Goal: Task Accomplishment & Management: Use online tool/utility

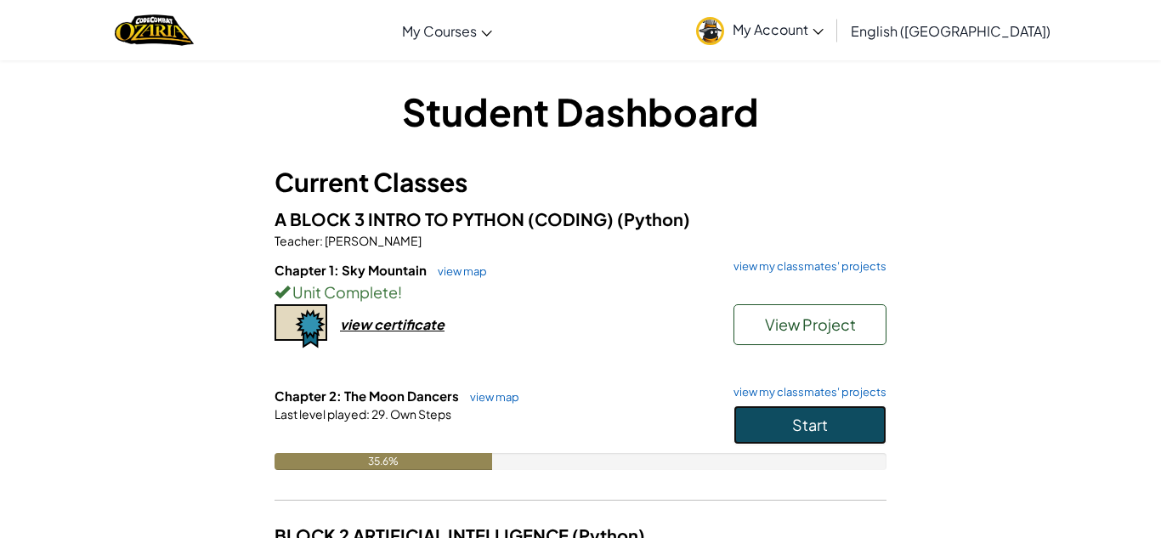
click at [847, 425] on button "Start" at bounding box center [810, 424] width 153 height 39
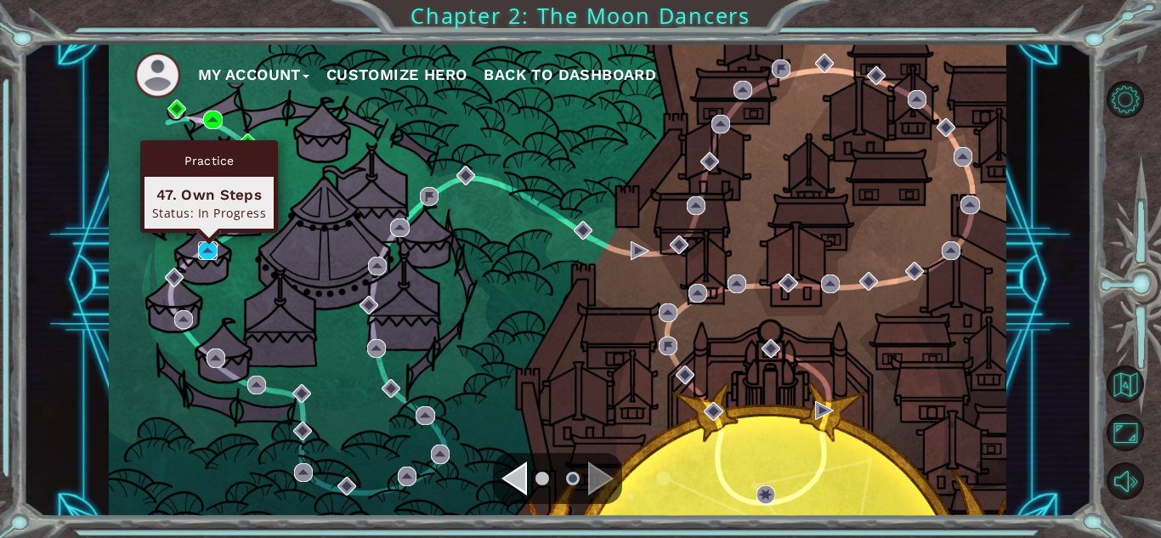
click at [212, 256] on img at bounding box center [207, 250] width 19 height 19
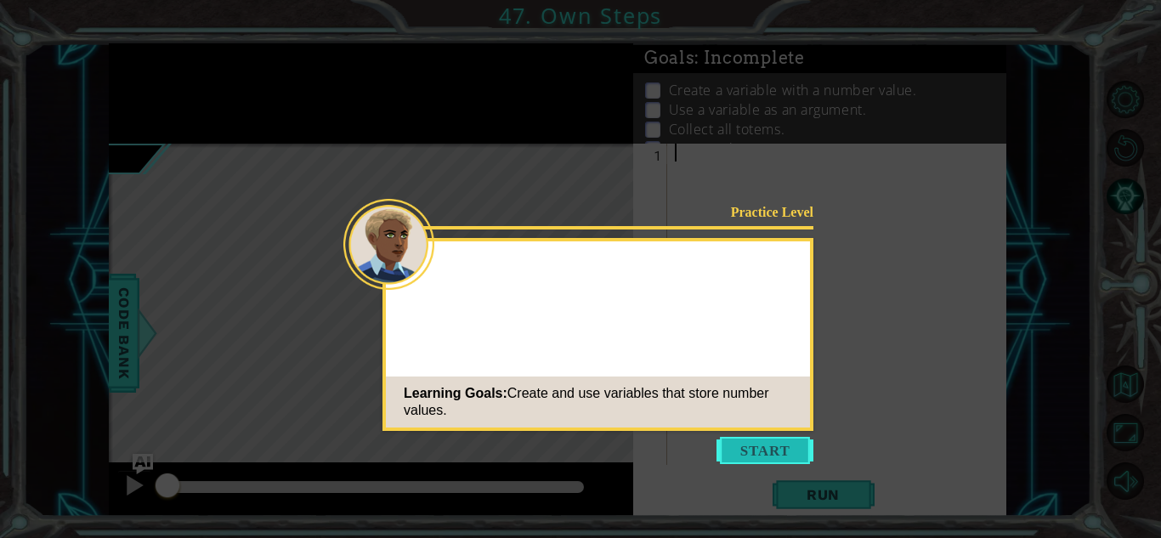
click at [767, 439] on button "Start" at bounding box center [765, 450] width 97 height 27
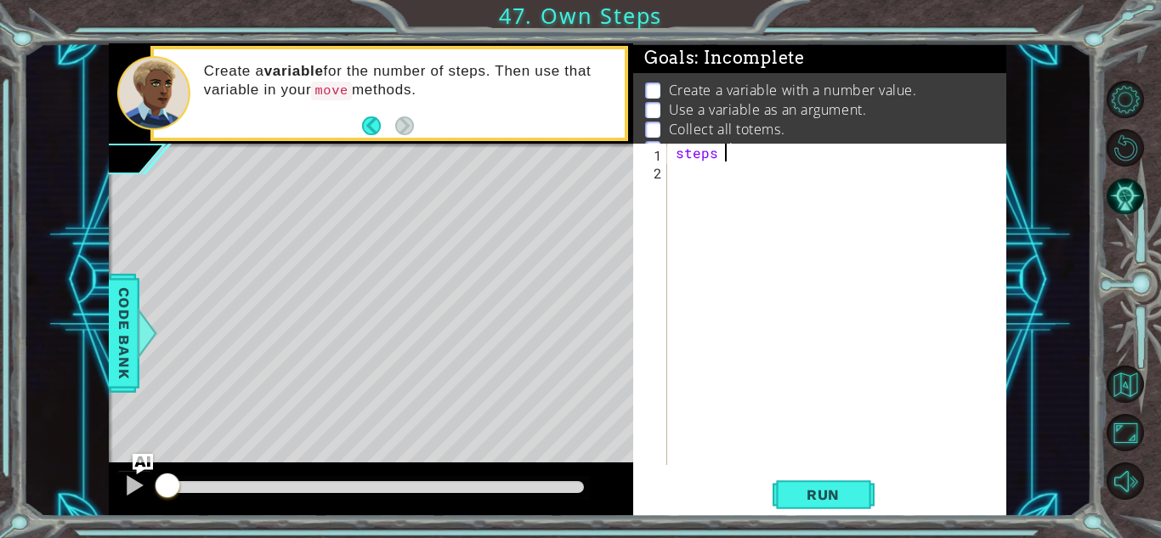
scroll to position [0, 3]
type textarea "steps = 4"
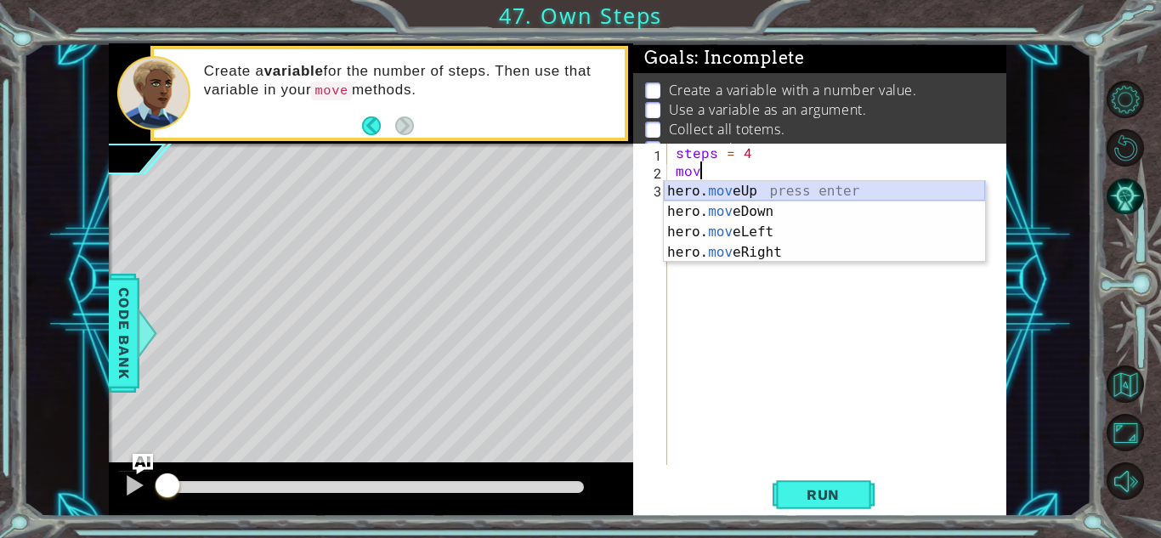
click at [852, 190] on div "hero. mov eUp press enter hero. mov eDown press enter hero. mov eLeft press ent…" at bounding box center [824, 242] width 321 height 122
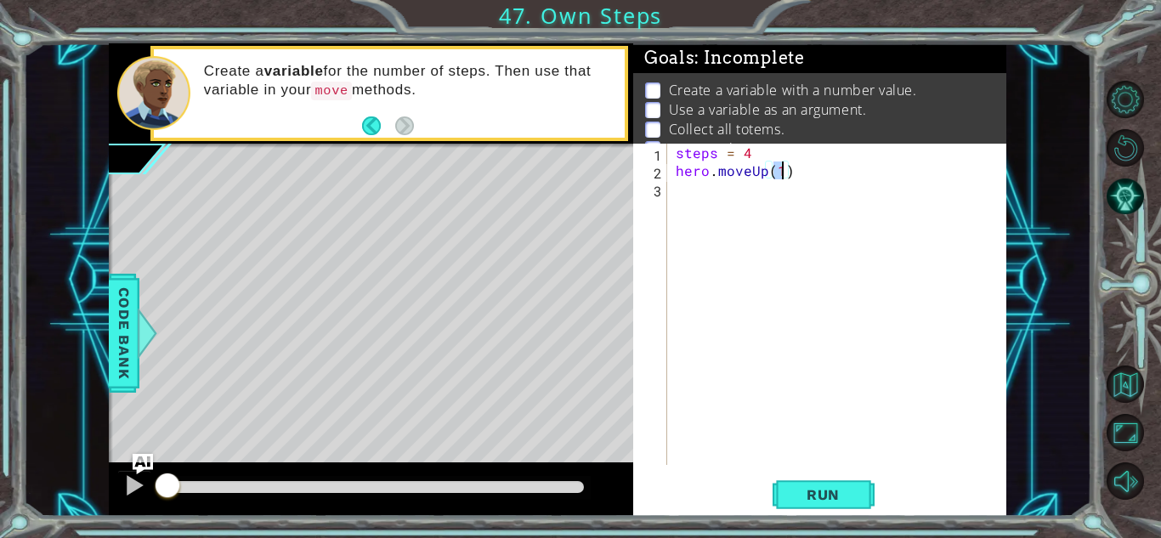
type textarea "hero.moveUp()"
click at [859, 195] on div "steps = 4 hero . moveUp ( )" at bounding box center [841, 322] width 338 height 357
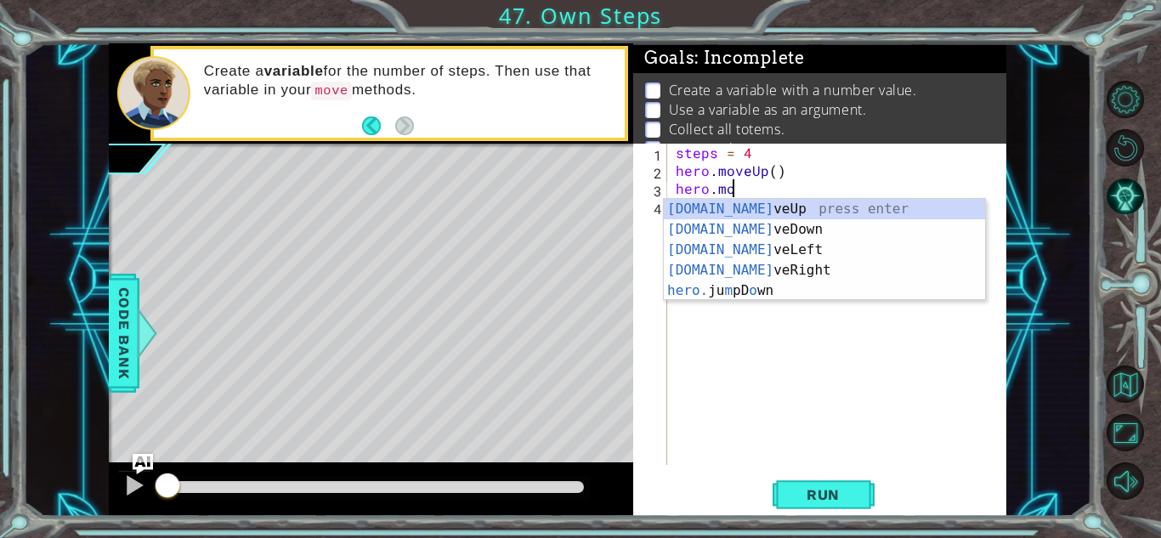
scroll to position [0, 3]
click at [837, 266] on div "[DOMAIN_NAME] veUp press enter [DOMAIN_NAME] veDown press enter [DOMAIN_NAME] v…" at bounding box center [824, 270] width 321 height 143
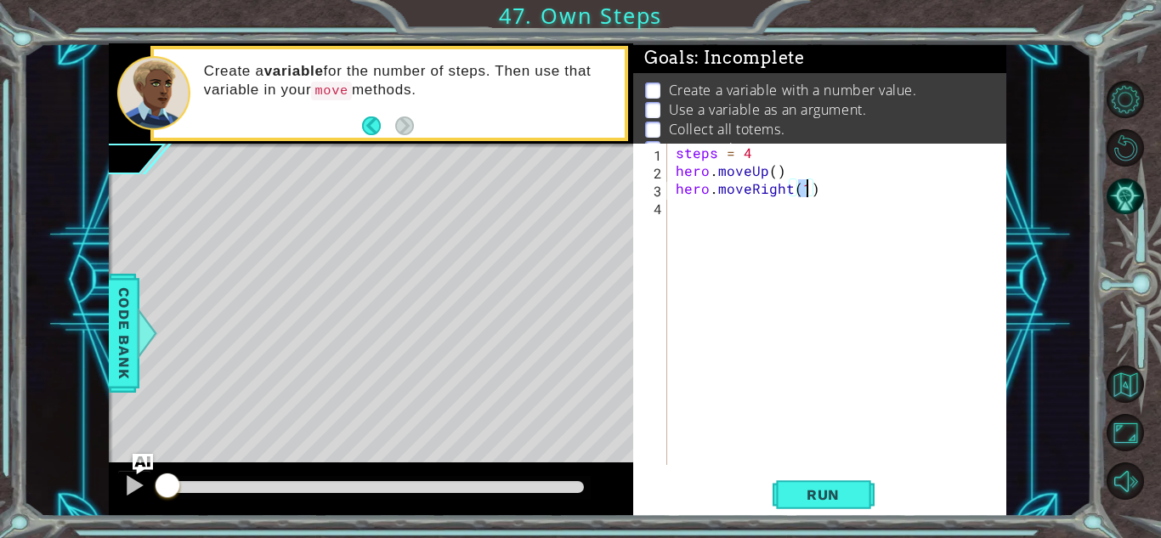
type textarea "hero.moveRight()"
click at [796, 210] on div "steps = 4 hero . moveUp ( ) hero . moveRight ( )" at bounding box center [841, 322] width 338 height 357
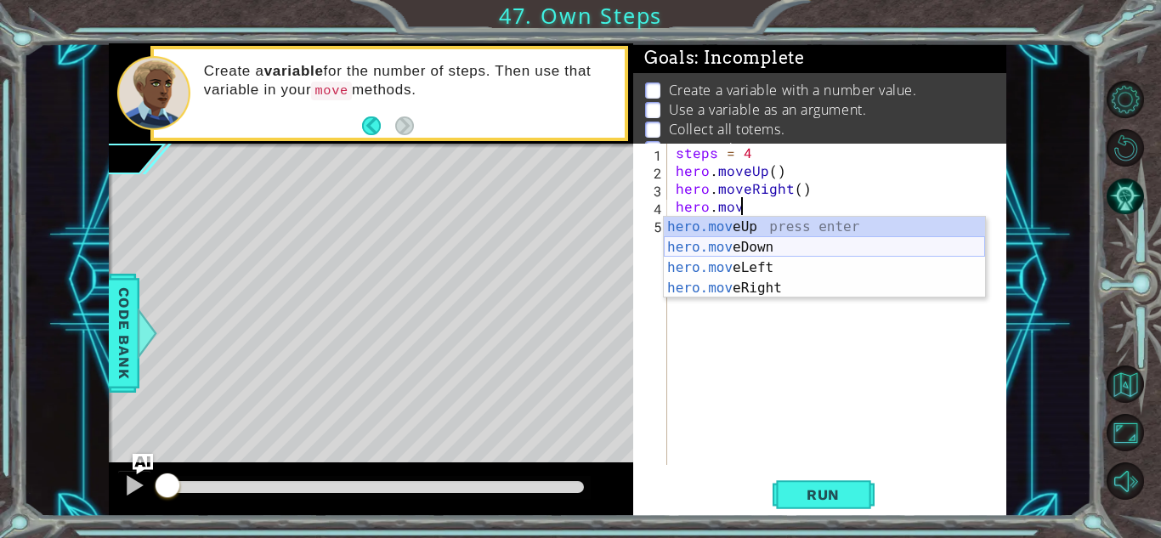
click at [827, 250] on div "hero.mov eUp press enter hero.mov eDown press enter hero.mov eLeft press enter …" at bounding box center [824, 278] width 321 height 122
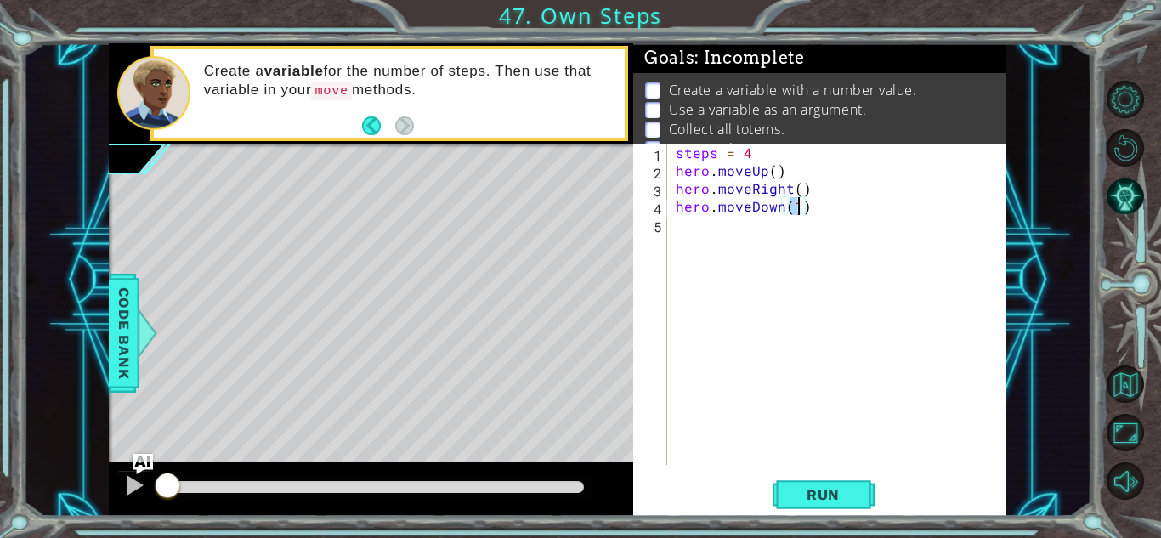
type textarea "hero.moveDown()"
click at [745, 227] on div "steps = 4 hero . moveUp ( ) hero . moveRight ( ) hero . moveDown ( )" at bounding box center [841, 322] width 338 height 357
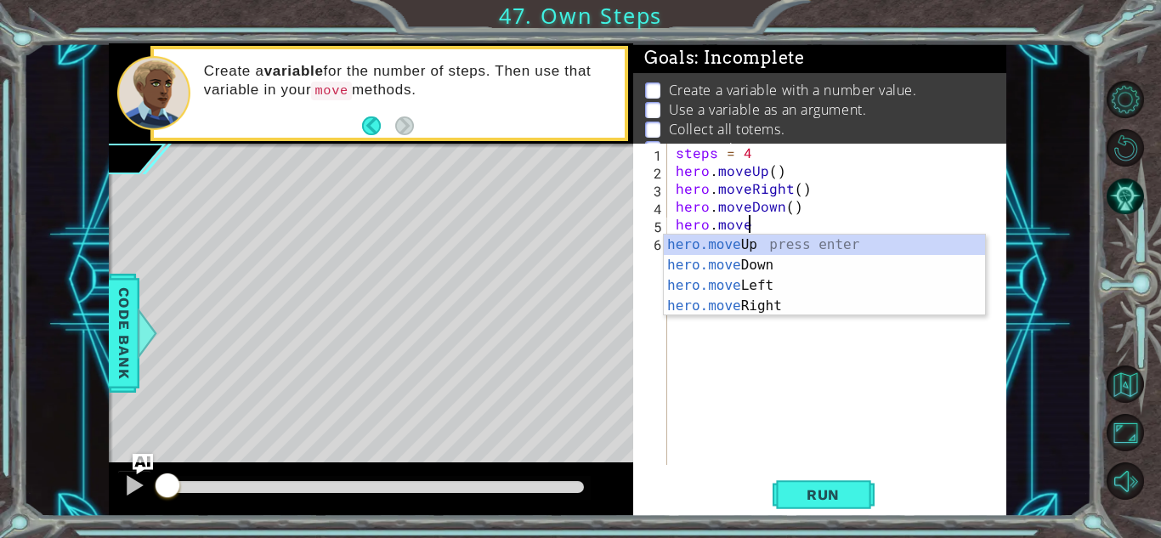
scroll to position [0, 3]
click at [751, 309] on div "hero.move Up press enter hero.move Down press enter hero.move Left press enter …" at bounding box center [824, 296] width 321 height 122
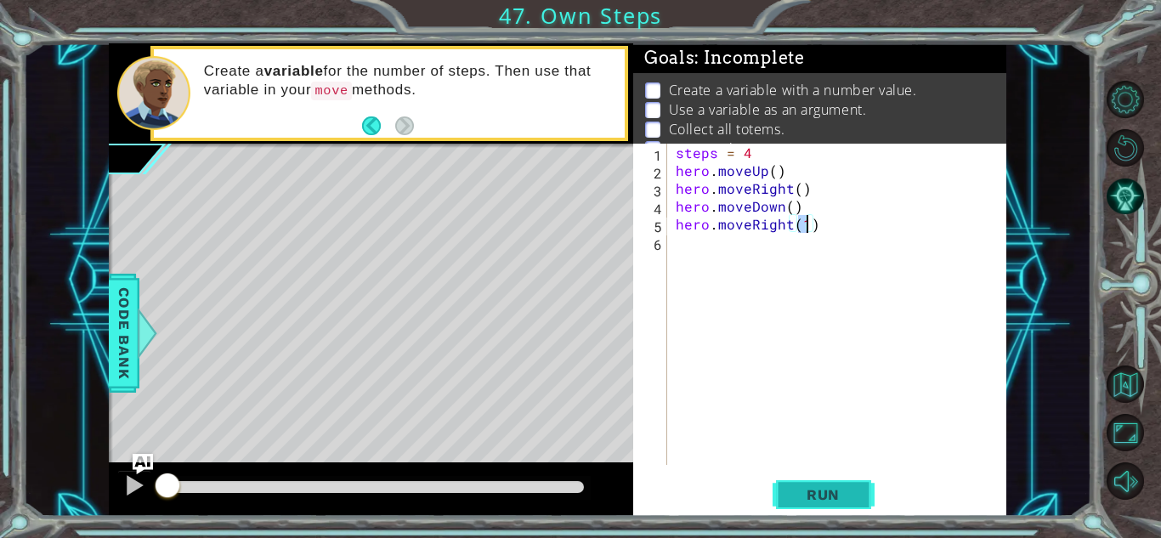
click at [808, 482] on button "Run" at bounding box center [824, 494] width 102 height 37
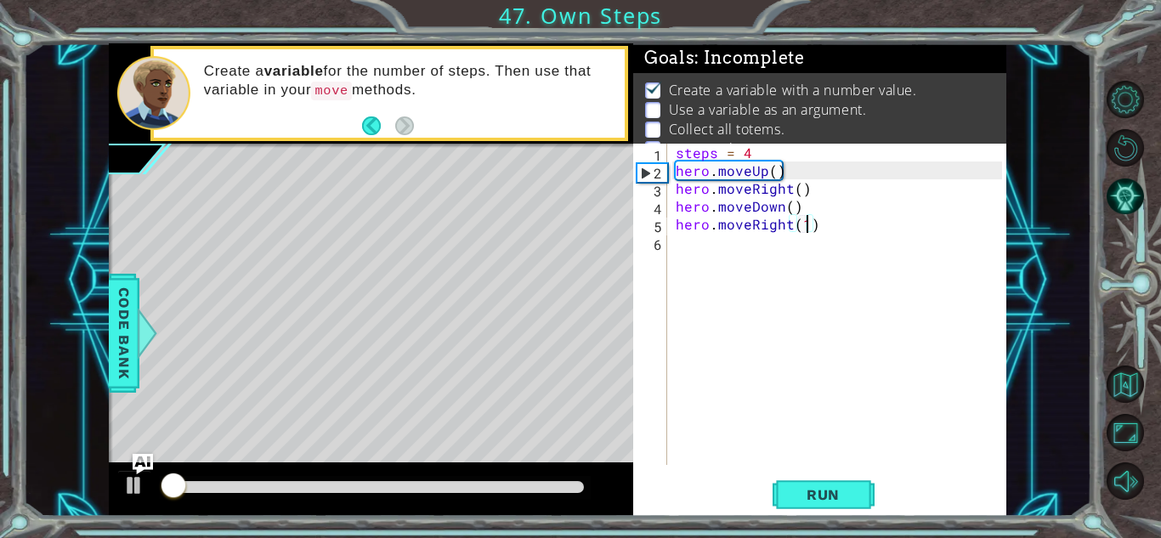
scroll to position [12, 0]
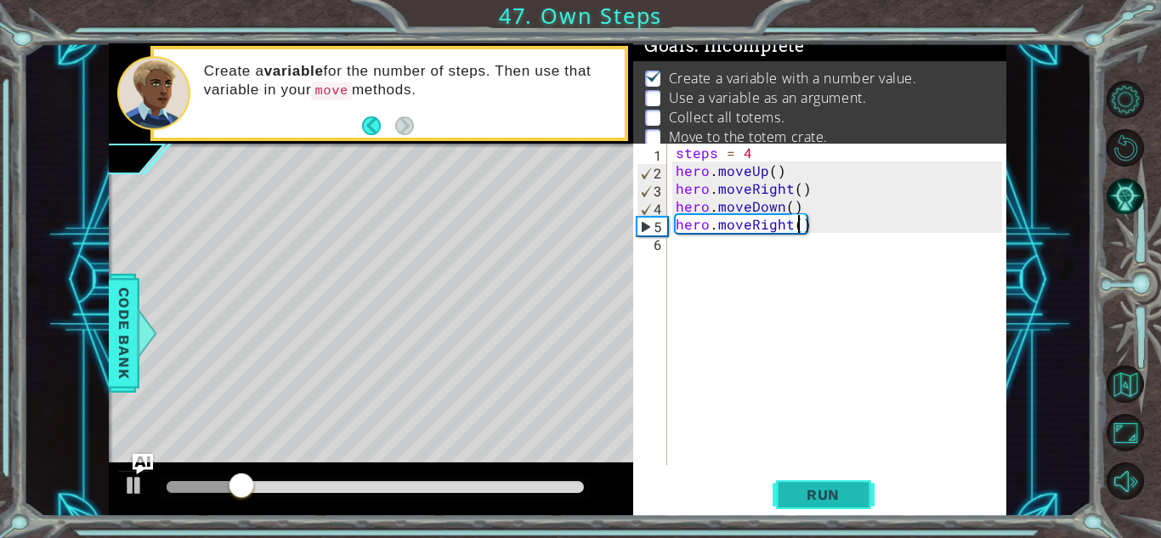
click at [798, 496] on span "Run" at bounding box center [823, 494] width 67 height 17
click at [793, 159] on div "steps = 4 hero . moveUp ( ) hero . moveRight ( ) hero . moveDown ( ) hero . mov…" at bounding box center [841, 322] width 338 height 357
type textarea "steps = 4"
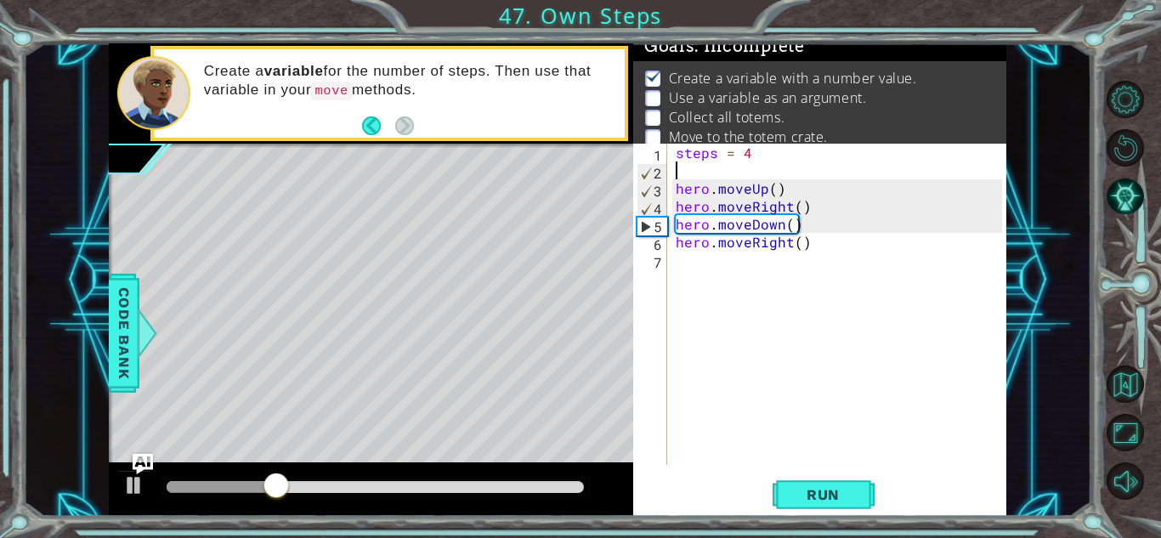
scroll to position [23, 0]
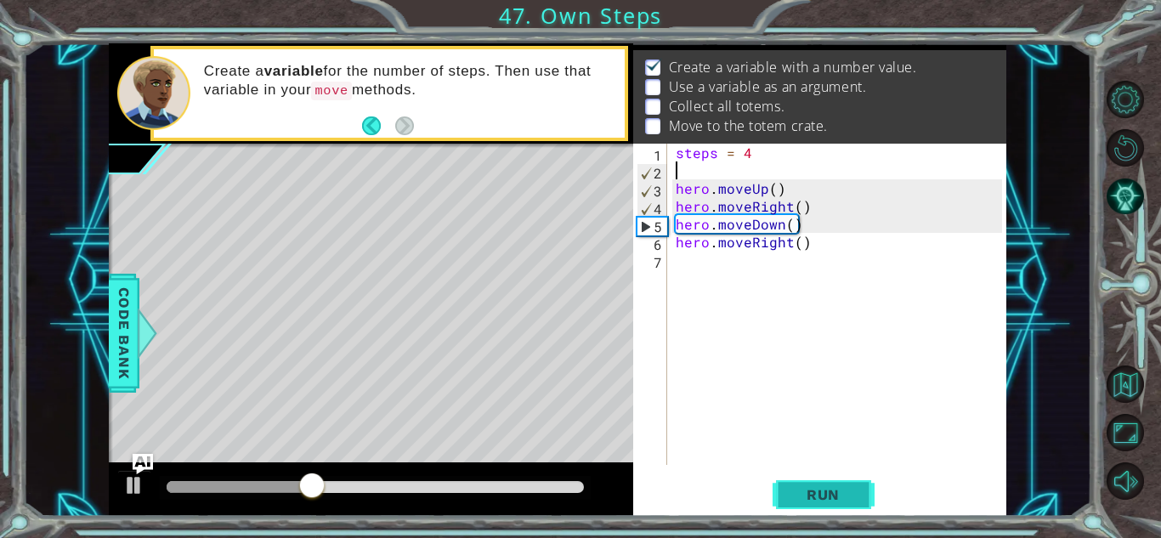
click at [817, 504] on button "Run" at bounding box center [824, 494] width 102 height 37
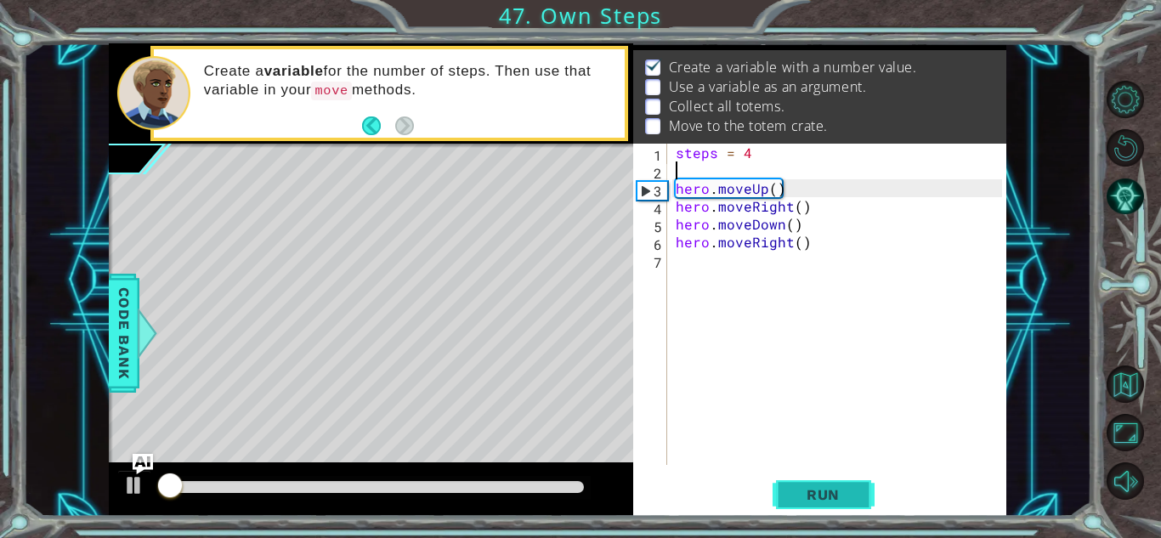
scroll to position [12, 0]
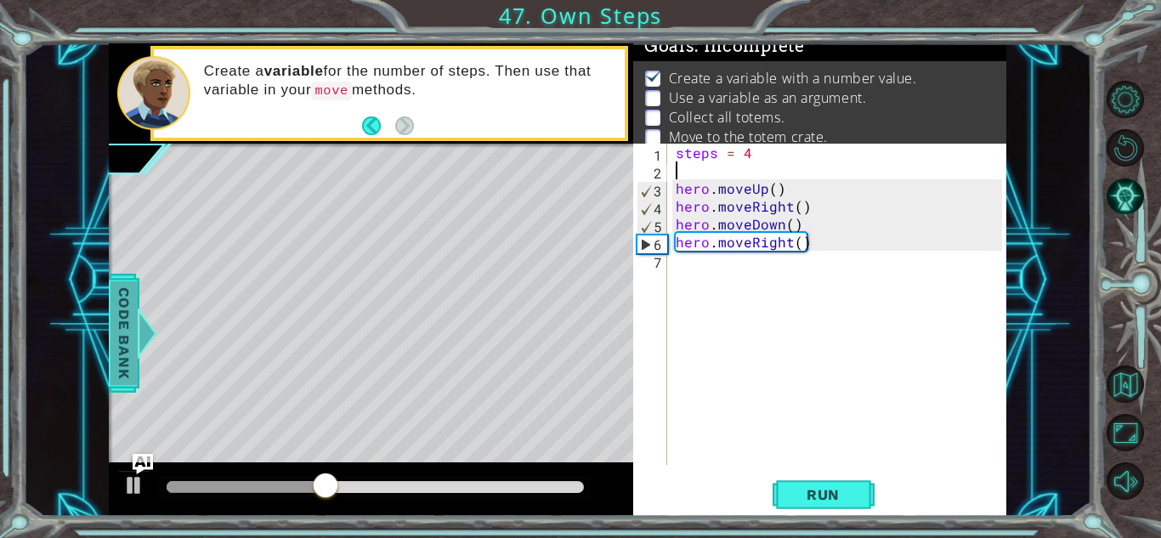
click at [115, 354] on span "Code Bank" at bounding box center [124, 333] width 27 height 104
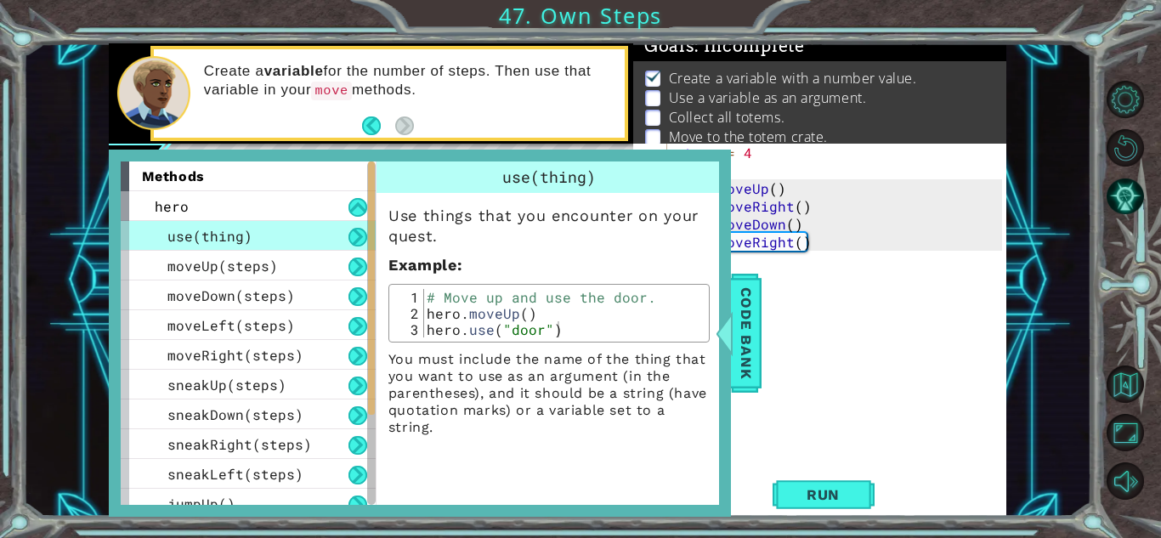
click at [841, 189] on div "steps = 4 hero . moveUp ( ) hero . moveRight ( ) hero . moveDown ( ) hero . mov…" at bounding box center [841, 322] width 338 height 357
click at [775, 196] on div "steps = 4 hero . moveUp ( ) hero . moveRight ( ) hero . moveDown ( ) hero . mov…" at bounding box center [841, 322] width 338 height 357
click at [739, 357] on span "Code Bank" at bounding box center [746, 333] width 27 height 104
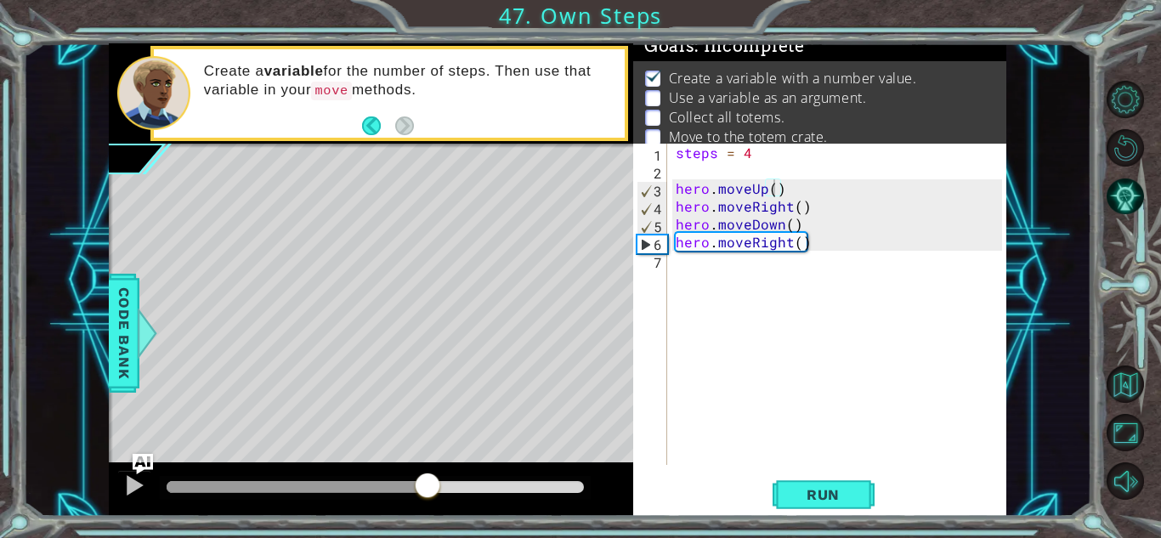
click at [776, 190] on div "steps = 4 hero . moveUp ( ) hero . moveRight ( ) hero . moveDown ( ) hero . mov…" at bounding box center [841, 322] width 338 height 357
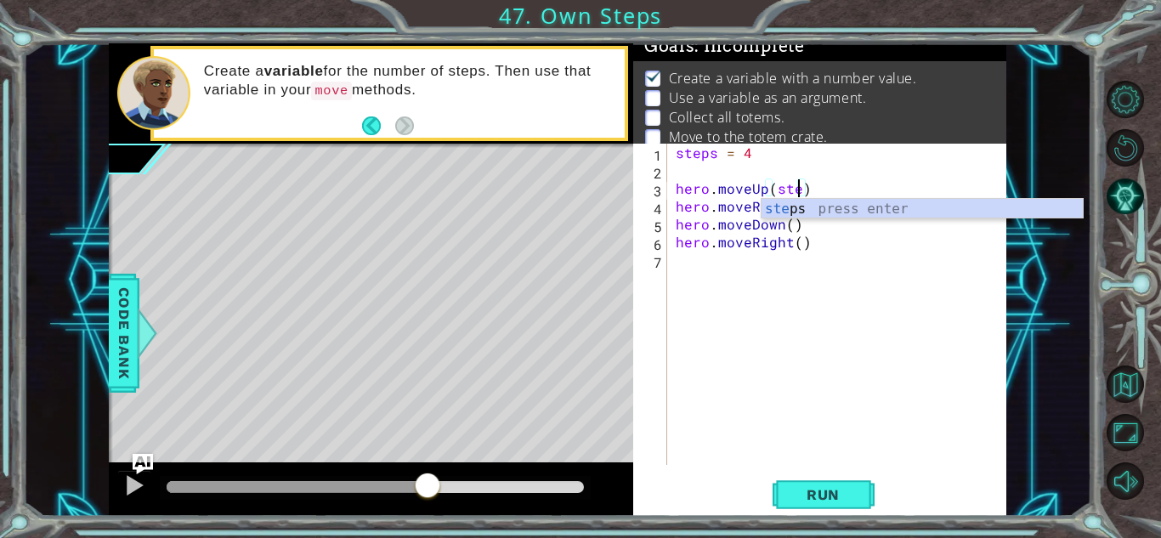
scroll to position [0, 8]
click at [844, 239] on div "steps = 4 hero . moveUp ( steps ) hero . moveRight ( ) hero . moveDown ( ) hero…" at bounding box center [841, 322] width 338 height 357
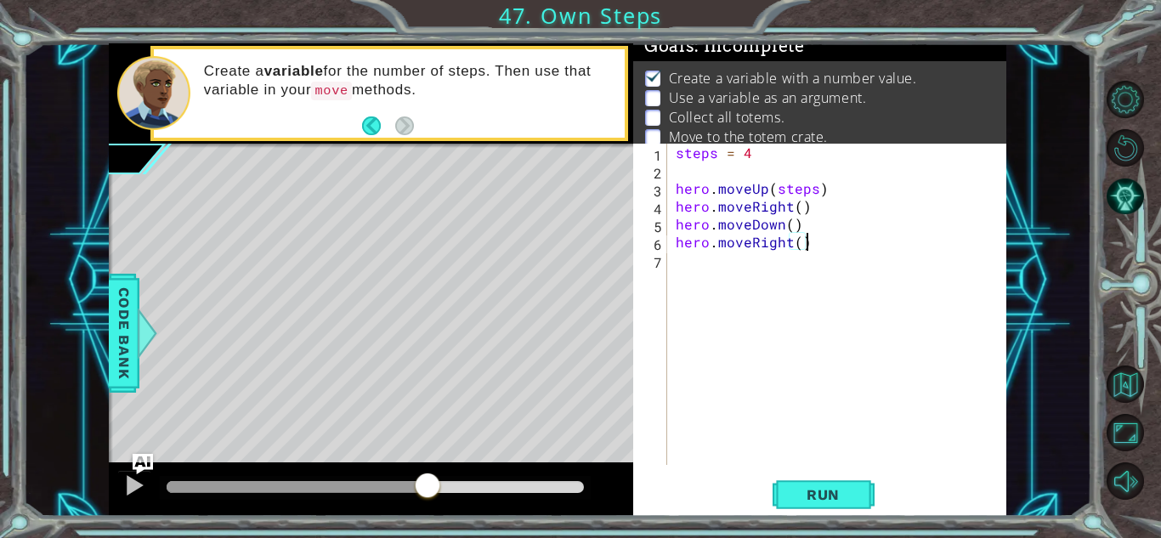
click at [797, 212] on div "steps = 4 hero . moveUp ( steps ) hero . moveRight ( ) hero . moveDown ( ) hero…" at bounding box center [841, 322] width 338 height 357
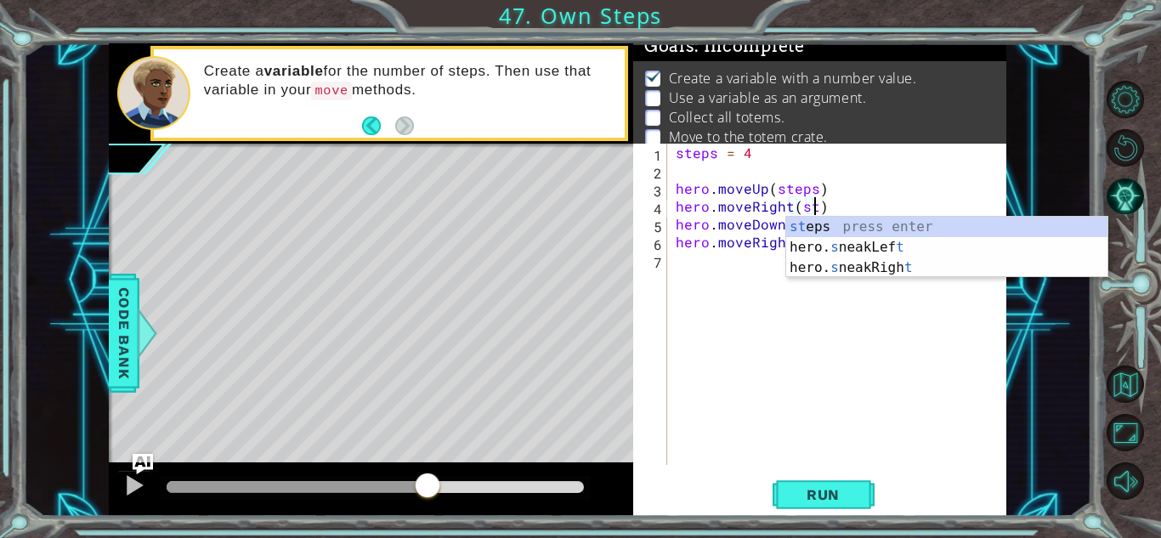
scroll to position [0, 9]
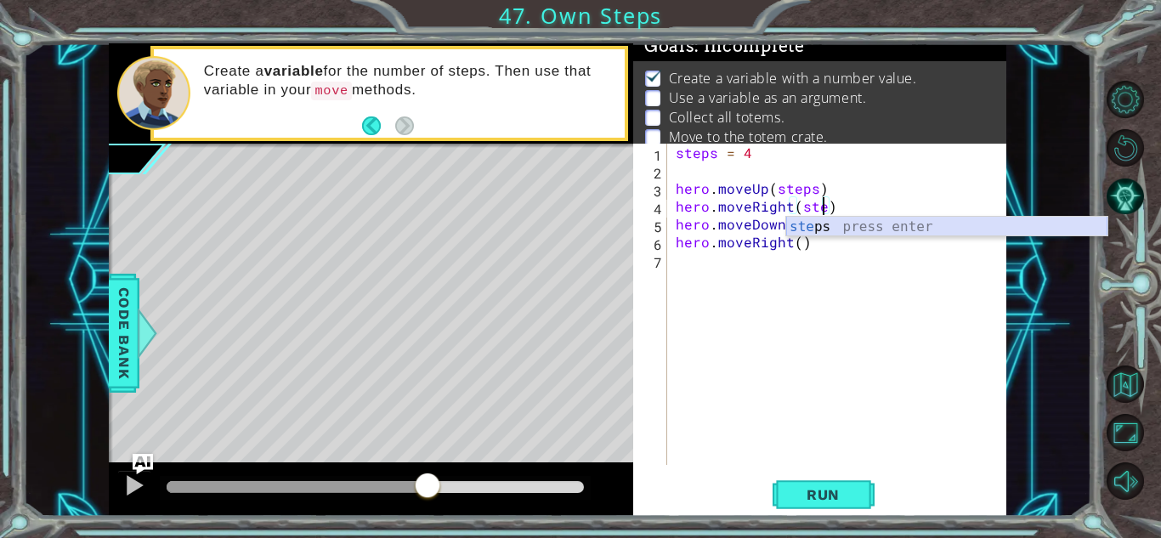
click at [825, 235] on div "ste ps press enter" at bounding box center [946, 247] width 321 height 61
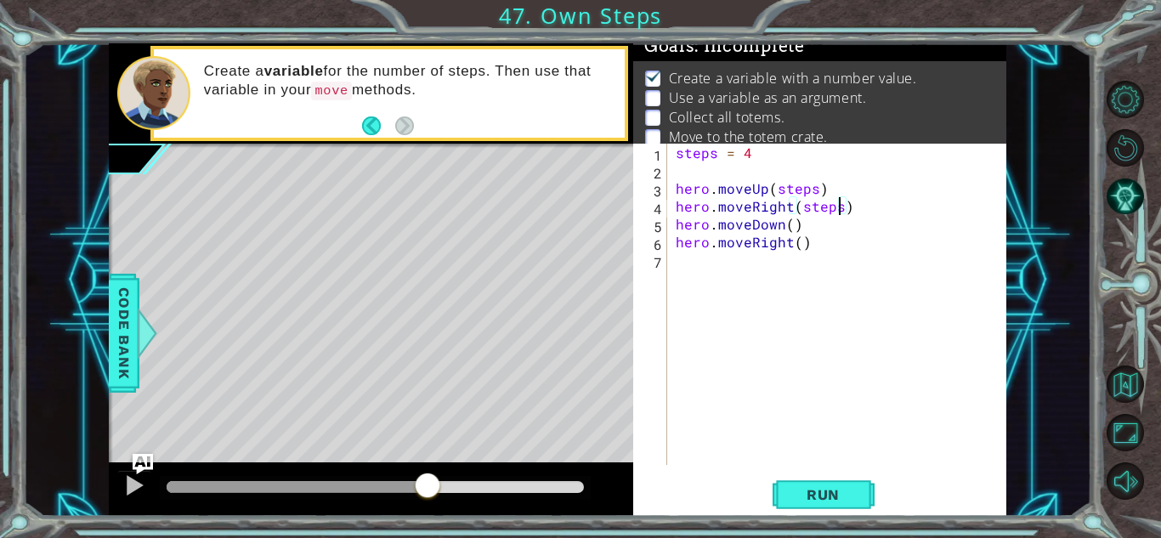
click at [787, 230] on div "steps = 4 hero . moveUp ( steps ) hero . moveRight ( steps ) hero . moveDown ( …" at bounding box center [841, 322] width 338 height 357
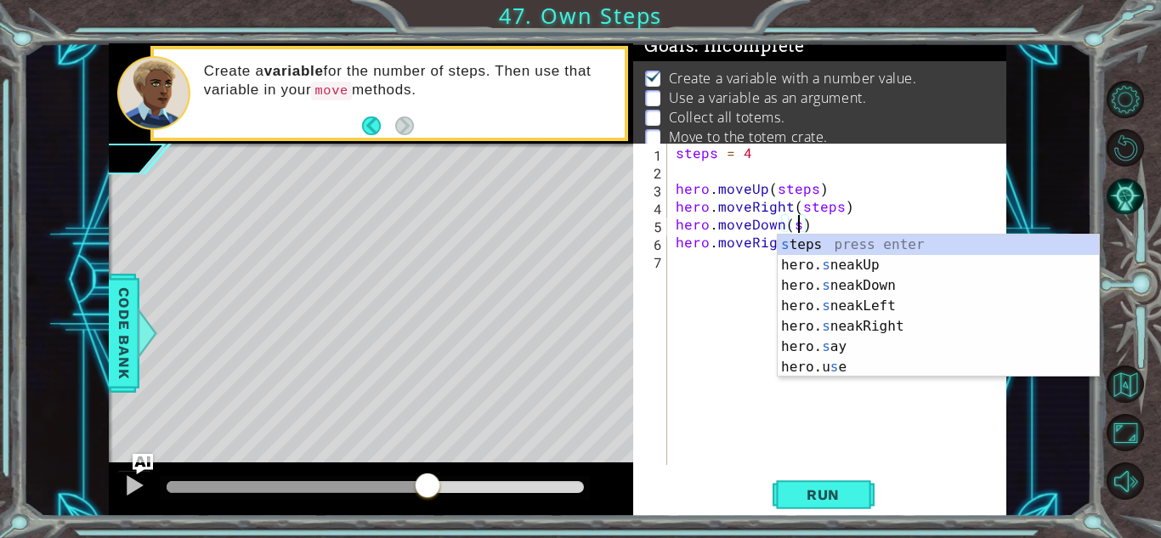
scroll to position [0, 8]
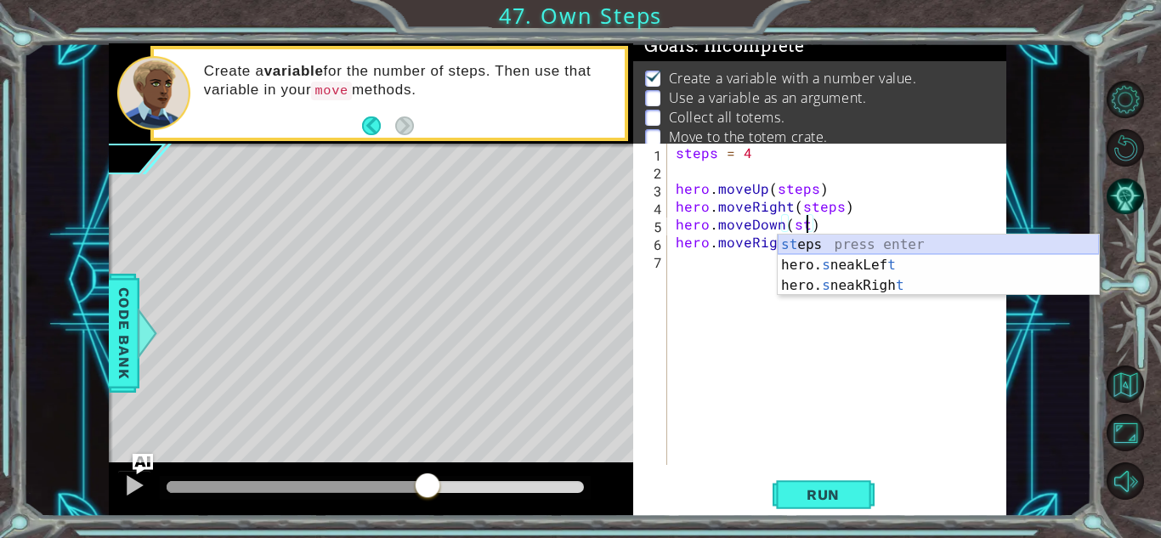
click at [810, 246] on div "st eps press enter hero. s neakLef t press enter hero. s neakRigh t press enter" at bounding box center [938, 286] width 321 height 102
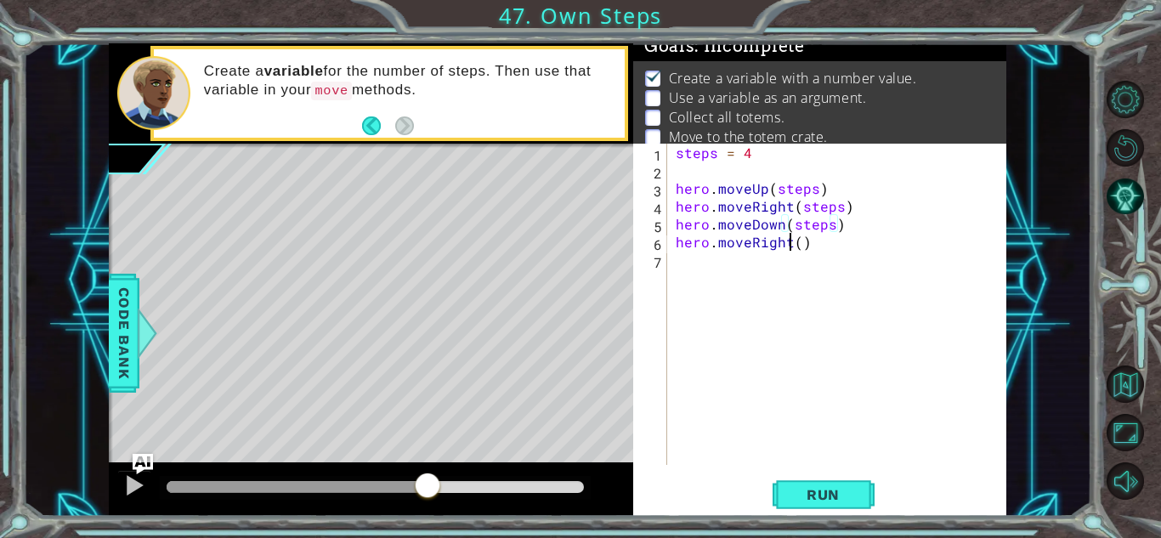
click at [793, 243] on div "steps = 4 hero . moveUp ( steps ) hero . moveRight ( steps ) hero . moveDown ( …" at bounding box center [841, 322] width 338 height 357
click at [796, 245] on div "steps = 4 hero . moveUp ( steps ) hero . moveRight ( steps ) hero . moveDown ( …" at bounding box center [841, 322] width 338 height 357
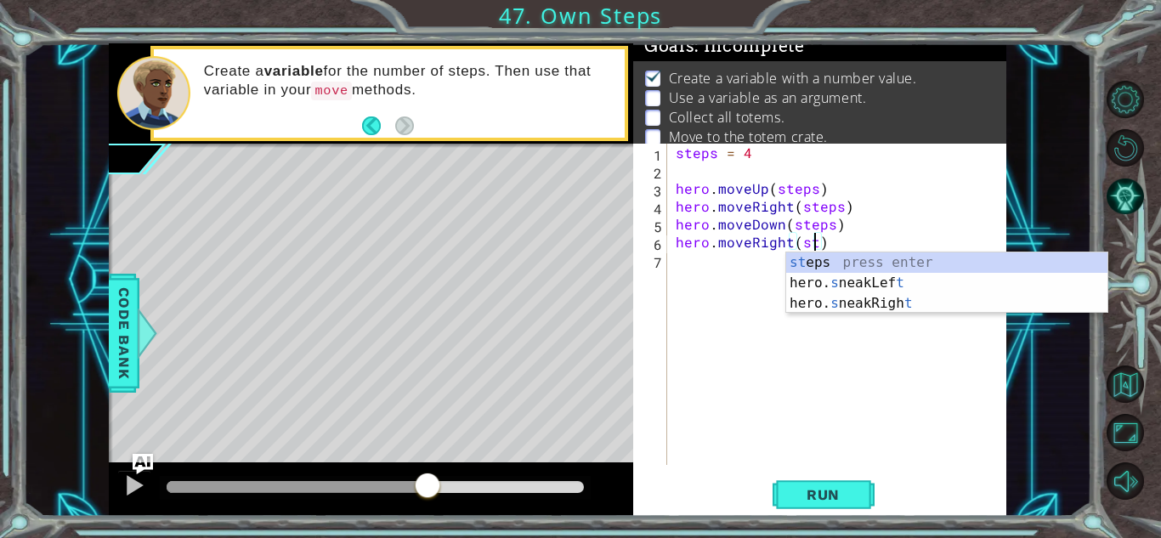
scroll to position [0, 9]
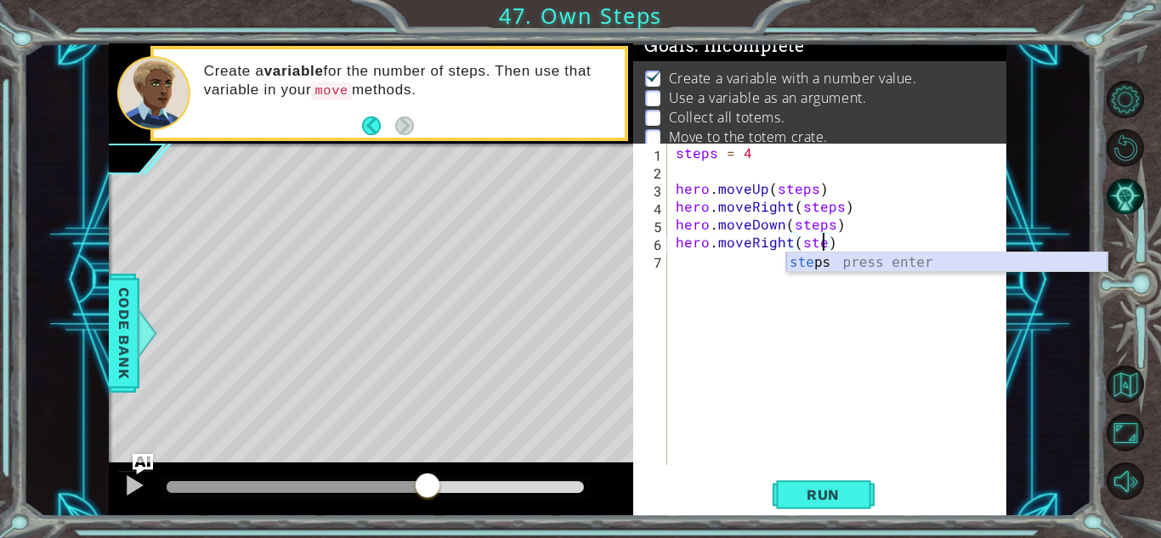
click at [824, 261] on div "ste ps press enter" at bounding box center [946, 282] width 321 height 61
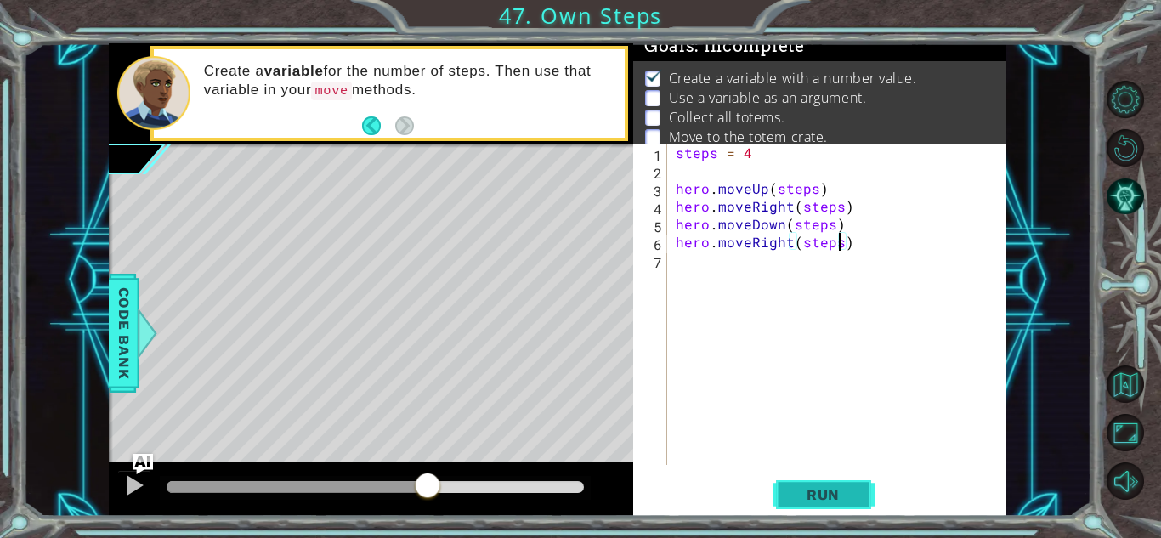
click at [821, 500] on span "Run" at bounding box center [823, 494] width 67 height 17
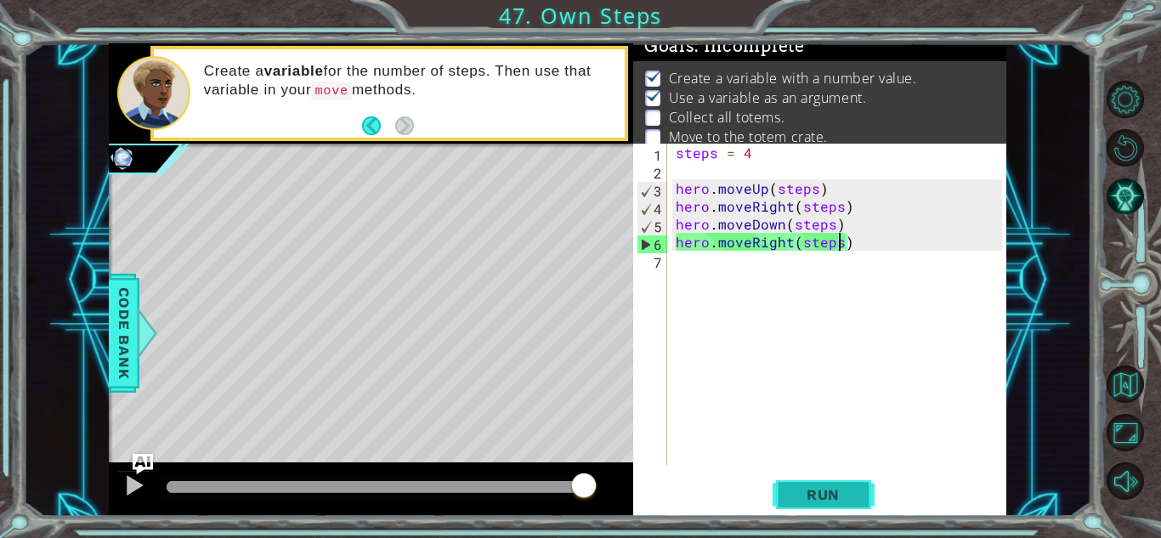
click at [802, 481] on button "Run" at bounding box center [824, 494] width 102 height 37
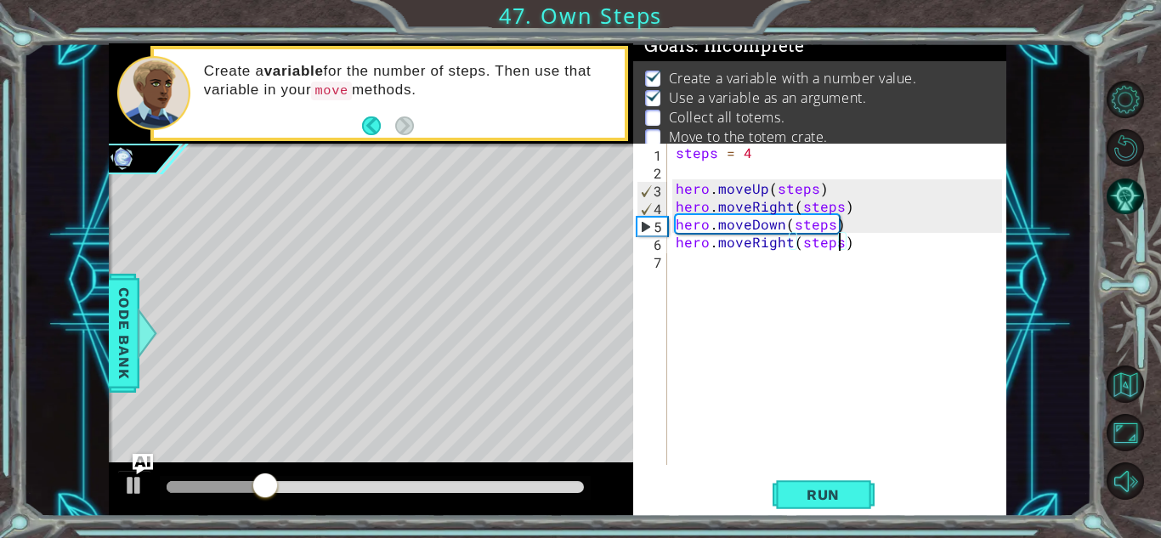
click at [773, 155] on div "steps = 4 hero . moveUp ( steps ) hero . moveRight ( steps ) hero . moveDown ( …" at bounding box center [841, 322] width 338 height 357
type textarea "steps = 3"
click at [812, 488] on span "Run" at bounding box center [823, 494] width 67 height 17
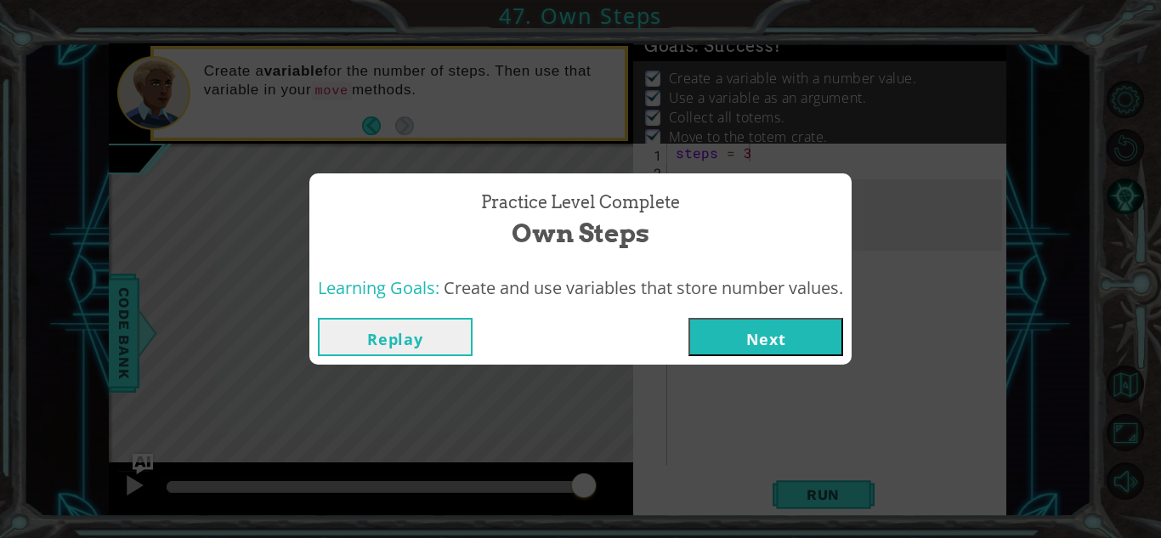
click at [768, 342] on button "Next" at bounding box center [766, 337] width 155 height 38
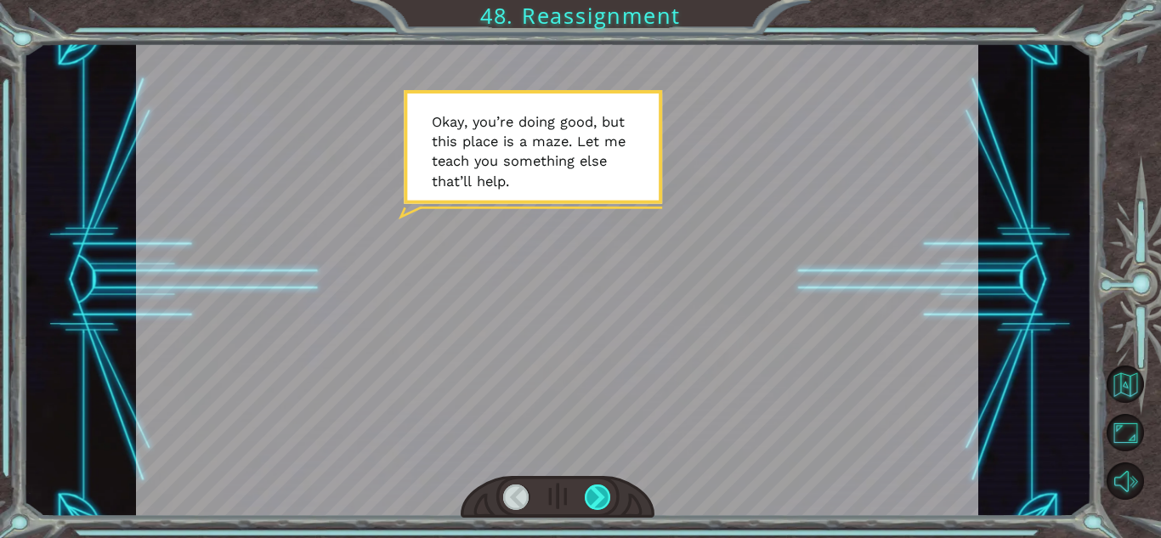
click at [589, 493] on div at bounding box center [598, 498] width 26 height 26
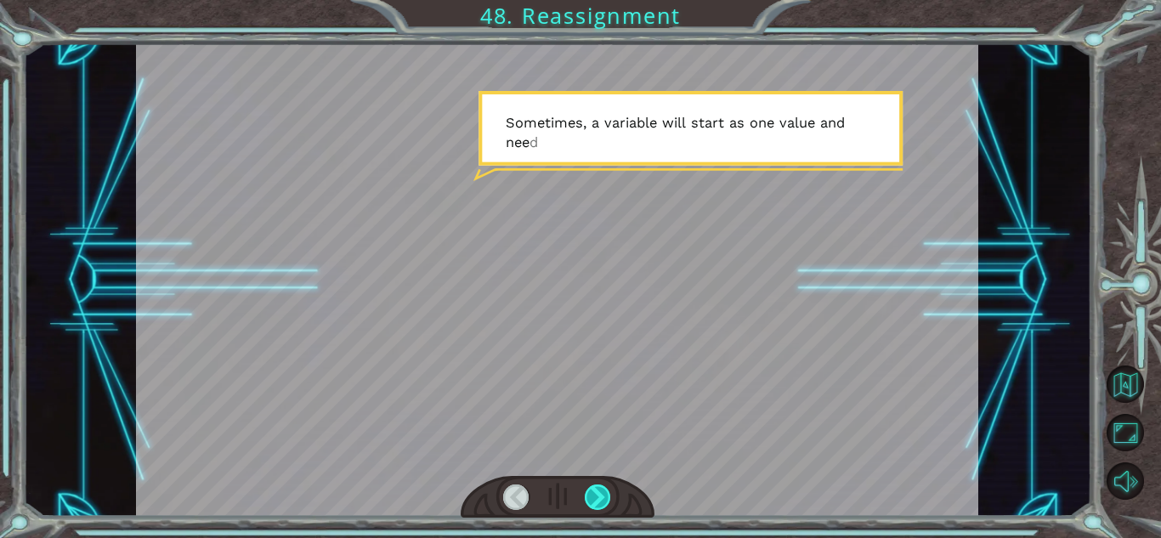
click at [589, 493] on div at bounding box center [598, 498] width 26 height 26
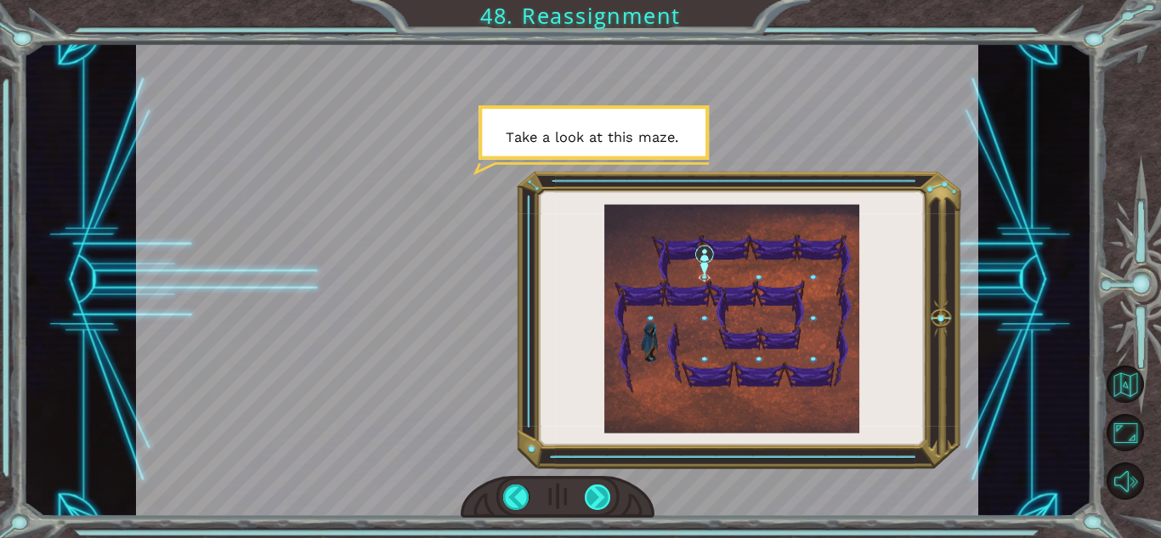
click at [589, 493] on div at bounding box center [598, 498] width 26 height 26
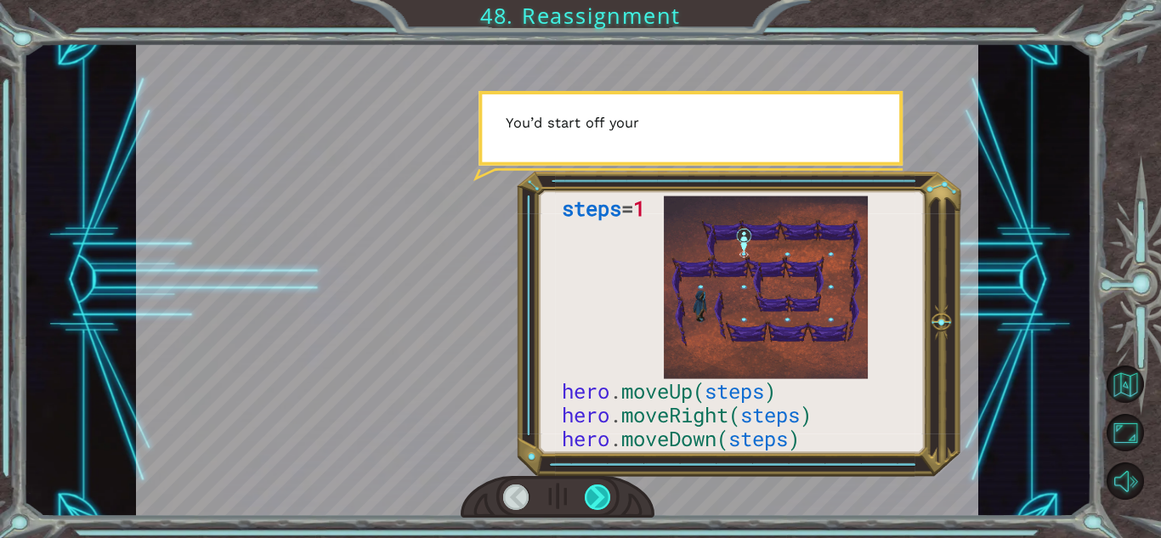
click at [589, 493] on div at bounding box center [598, 498] width 26 height 26
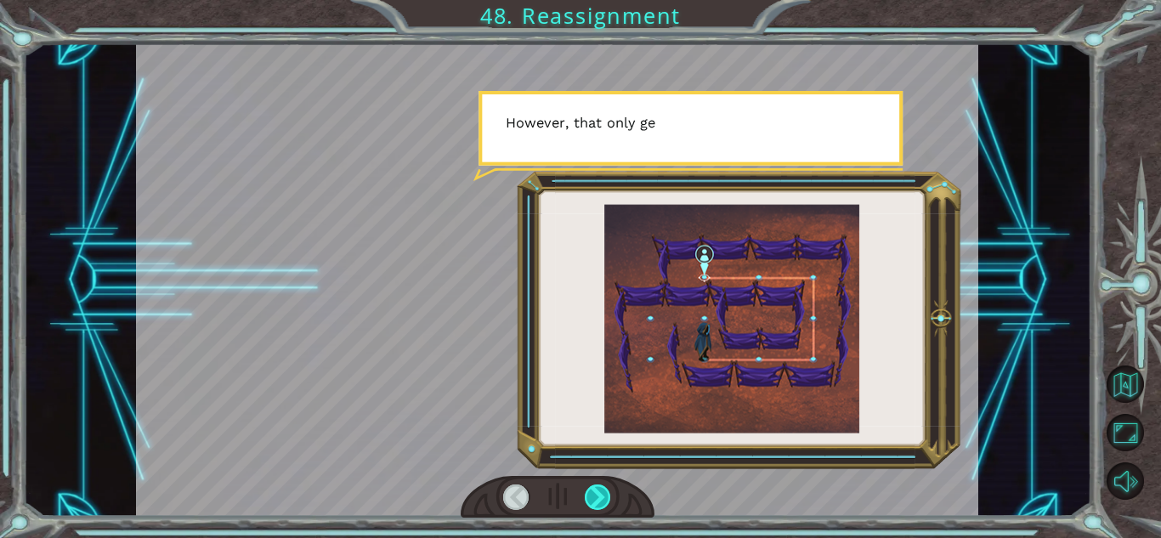
click at [589, 493] on div at bounding box center [598, 498] width 26 height 26
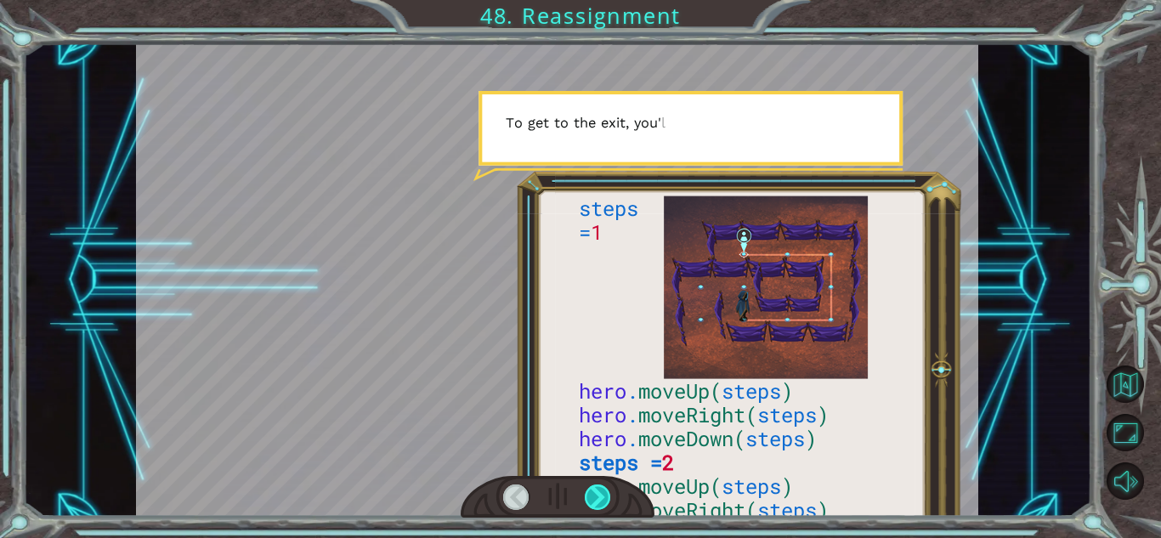
click at [589, 493] on div at bounding box center [598, 498] width 26 height 26
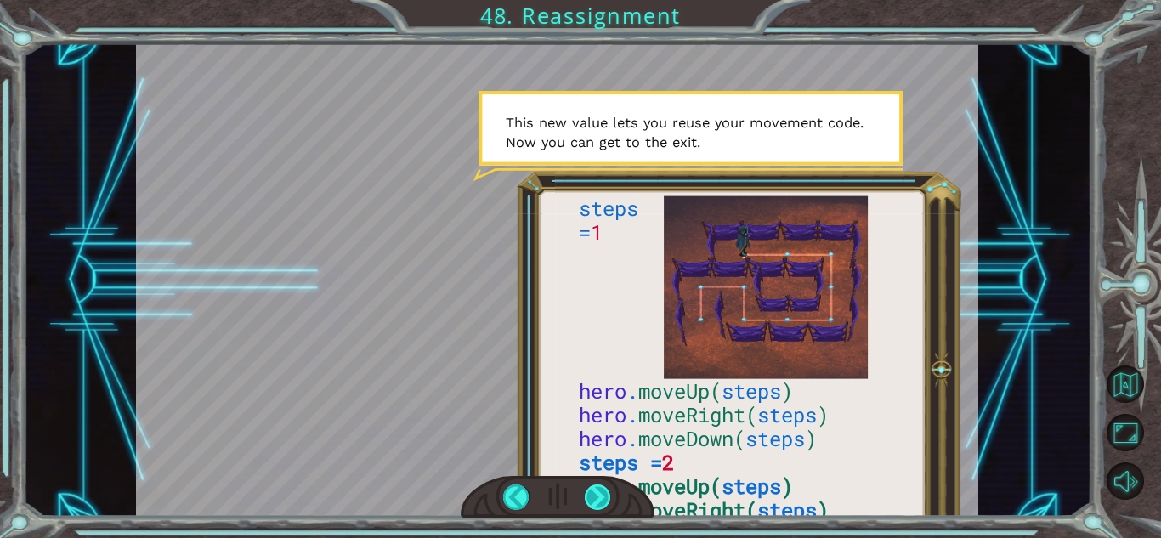
click at [592, 489] on div at bounding box center [598, 498] width 26 height 26
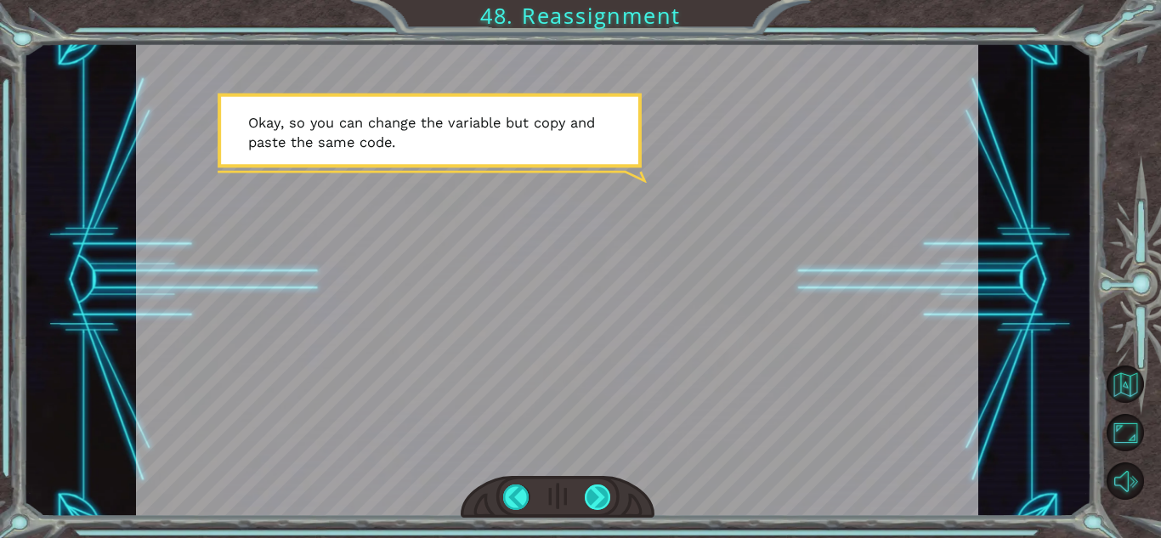
click at [592, 489] on div at bounding box center [598, 498] width 26 height 26
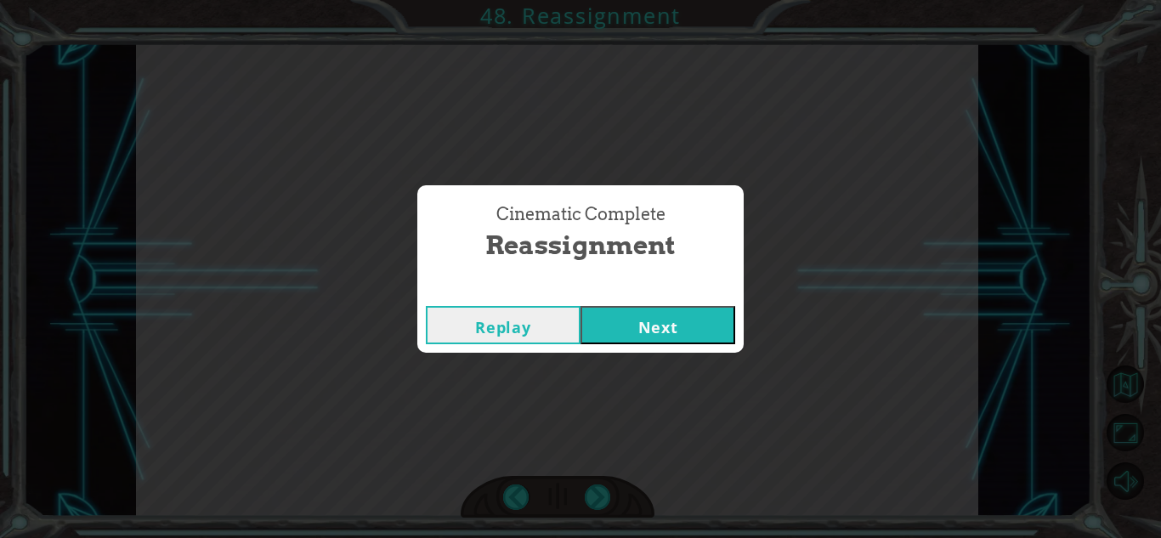
click at [652, 317] on button "Next" at bounding box center [658, 325] width 155 height 38
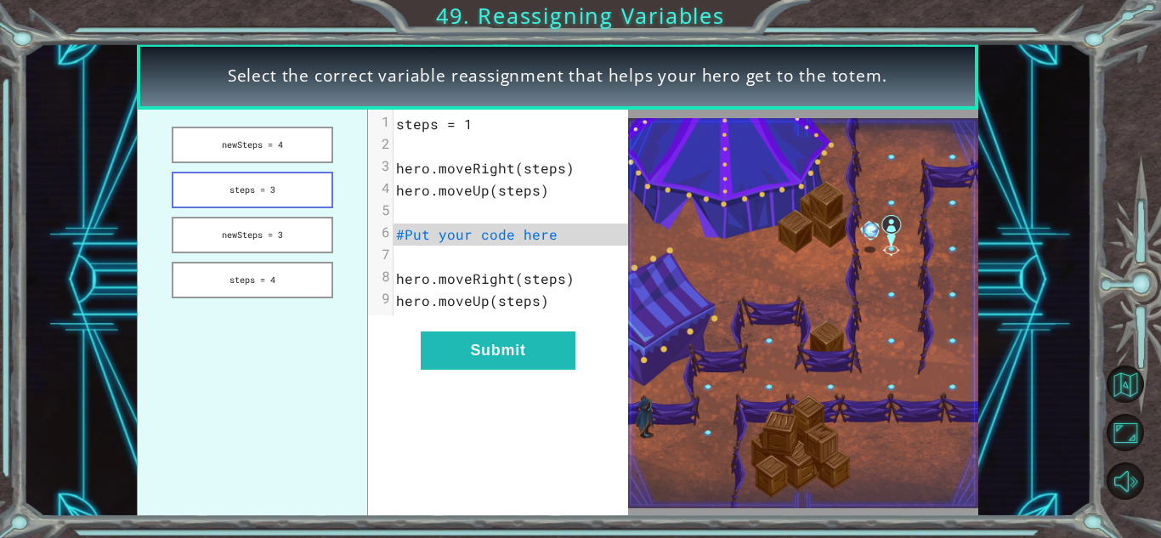
click at [309, 185] on button "steps = 3" at bounding box center [252, 190] width 161 height 37
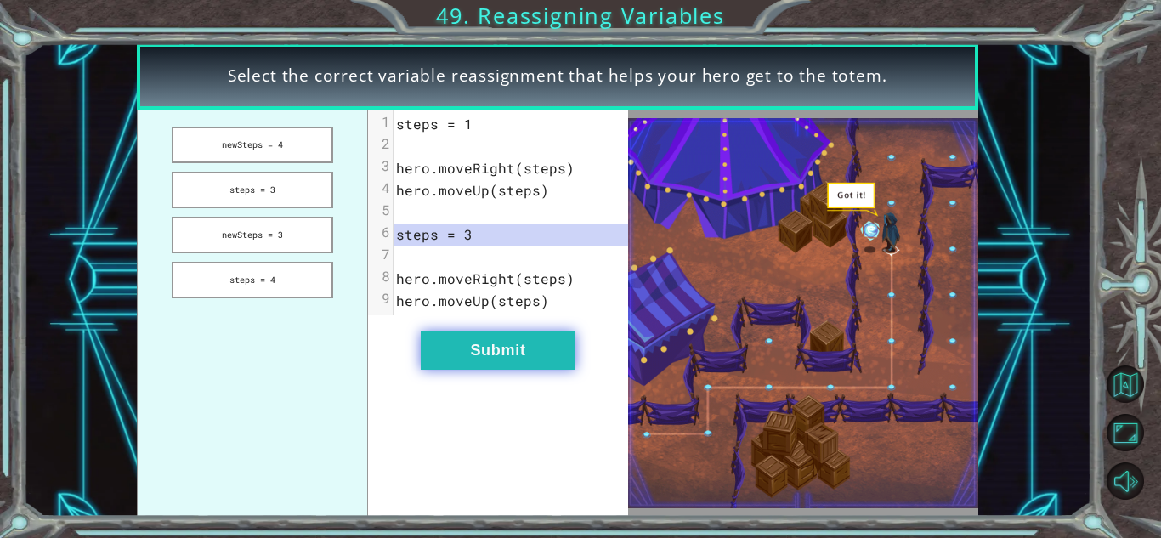
click at [463, 337] on button "Submit" at bounding box center [498, 351] width 155 height 38
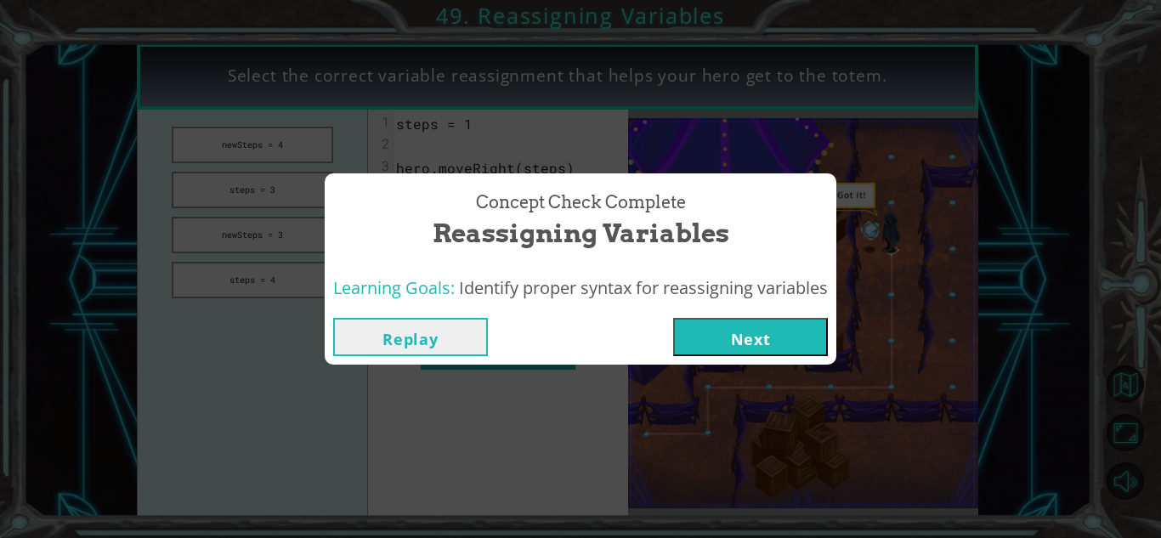
click at [763, 337] on button "Next" at bounding box center [750, 337] width 155 height 38
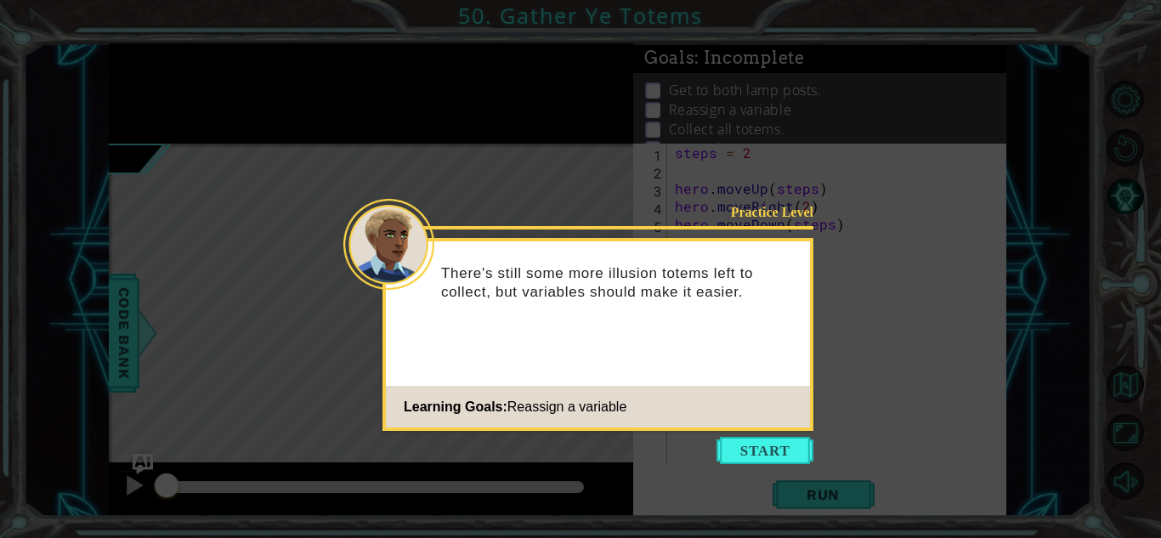
type textarea "steps = 3"
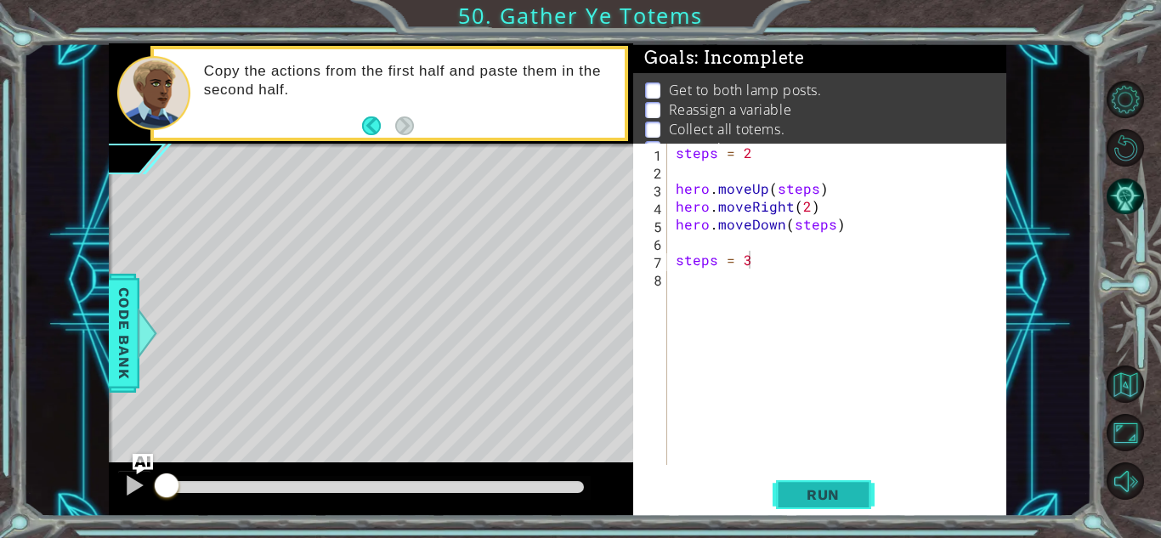
click at [820, 492] on span "Run" at bounding box center [823, 494] width 67 height 17
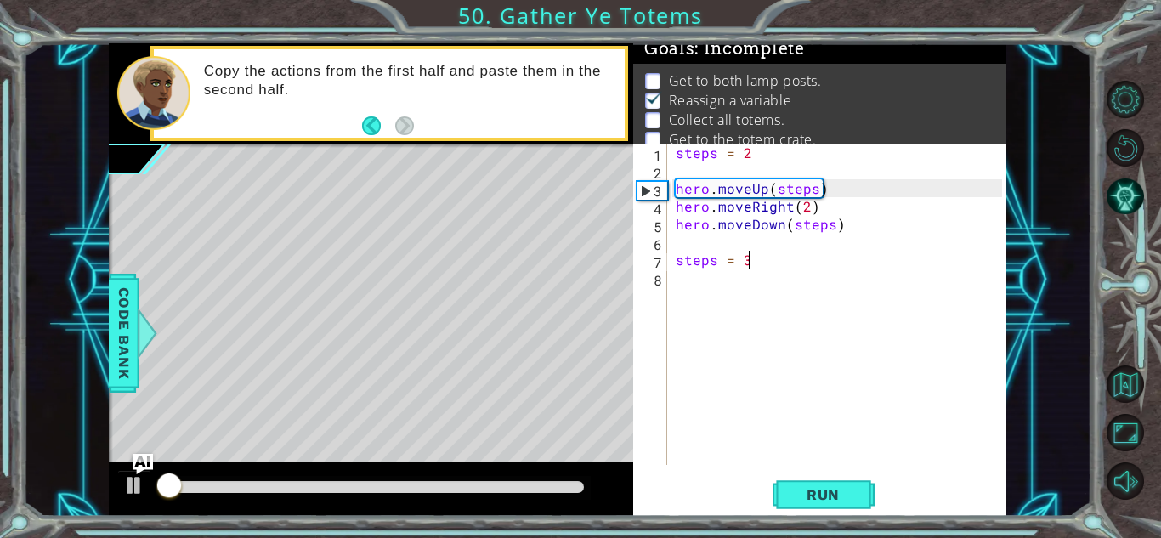
scroll to position [12, 0]
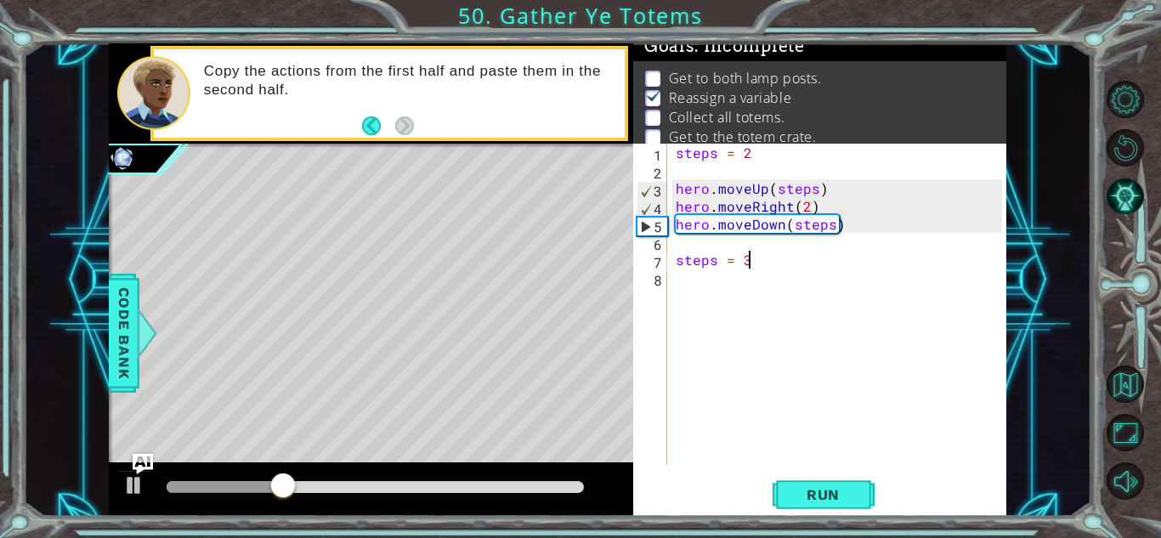
click at [793, 245] on div "steps = 2 hero . moveUp ( steps ) hero . moveRight ( 2 ) hero . moveDown ( step…" at bounding box center [841, 322] width 338 height 357
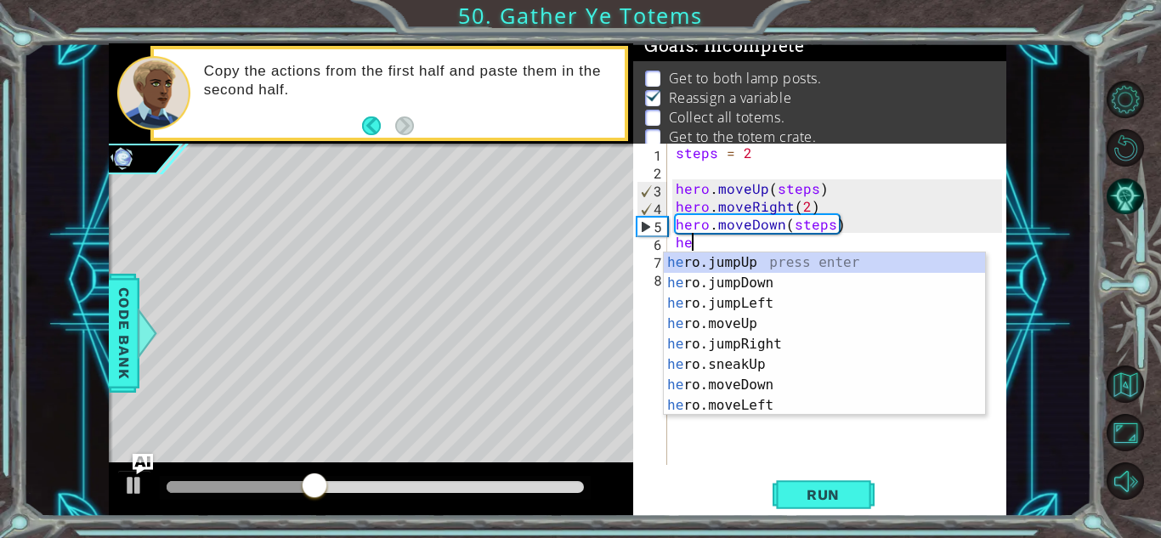
scroll to position [0, 1]
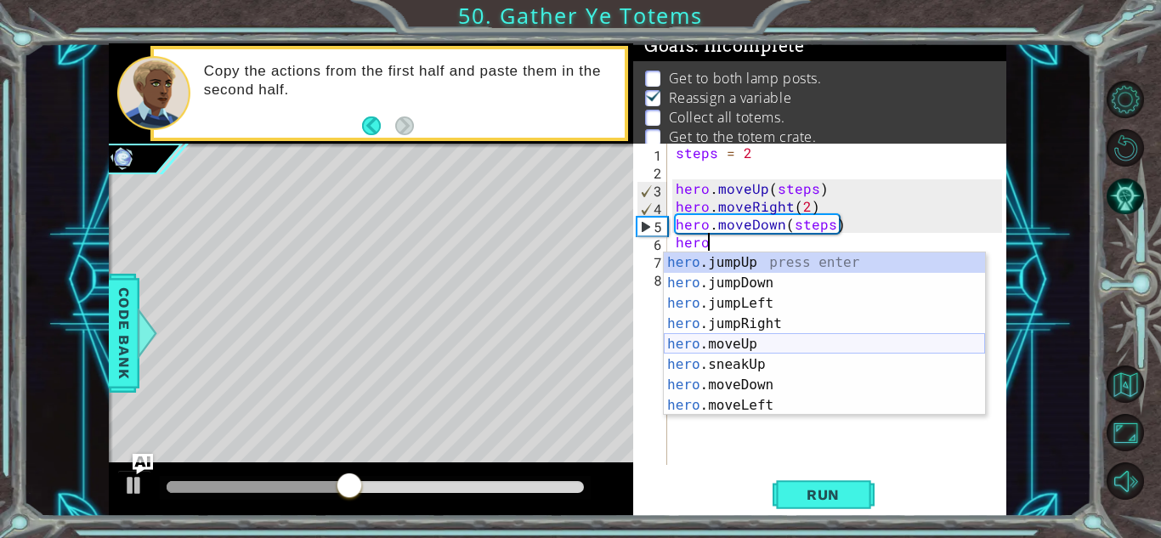
click at [814, 351] on div "hero .jumpUp press enter hero .jumpDown press enter hero .jumpLeft press enter …" at bounding box center [824, 354] width 321 height 204
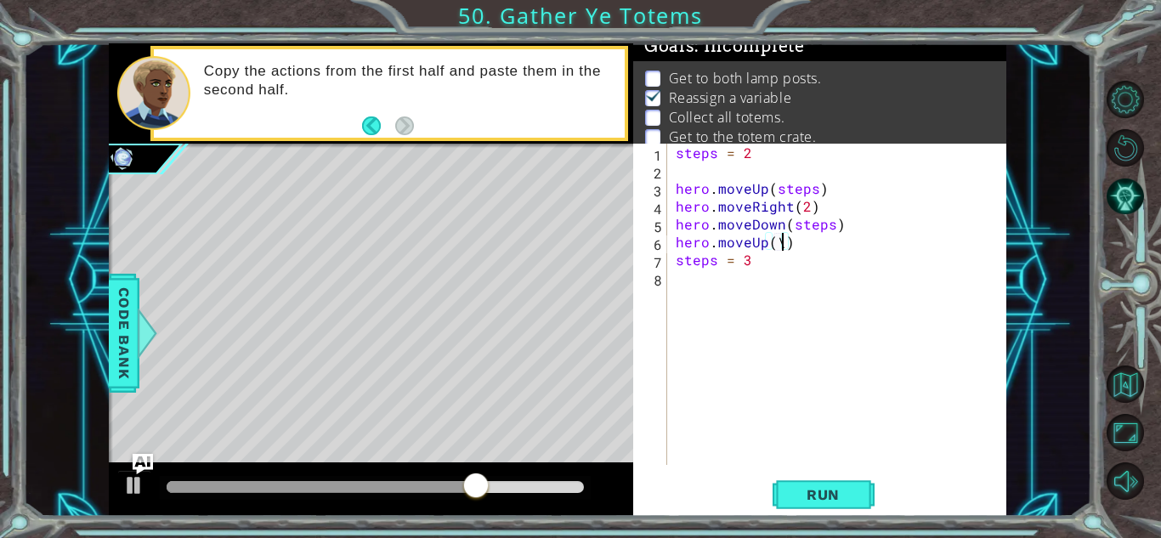
scroll to position [0, 6]
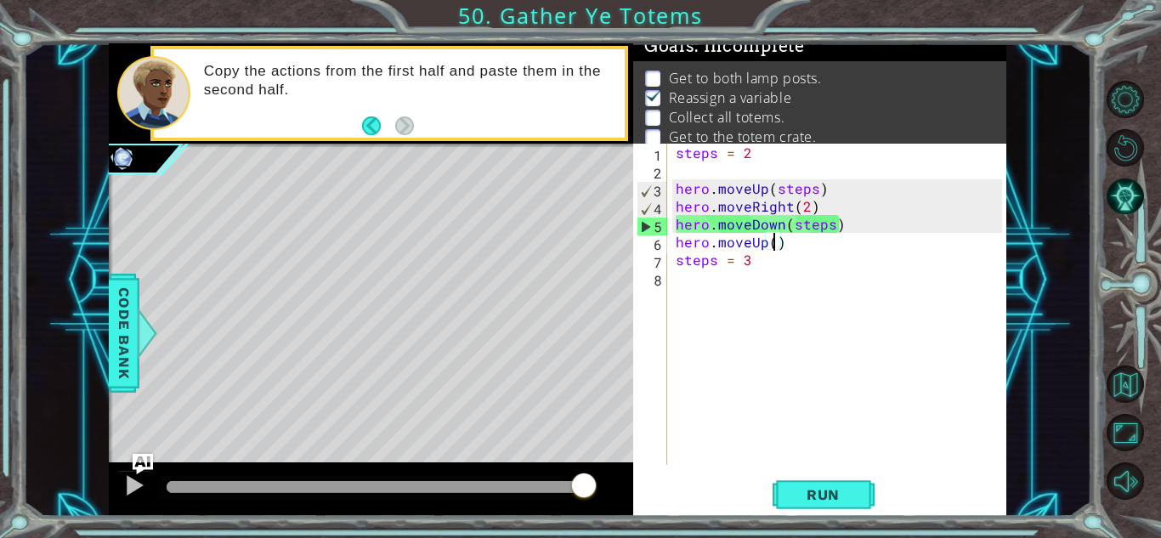
click at [746, 243] on div "steps = 2 hero . moveUp ( steps ) hero . moveRight ( 2 ) hero . moveDown ( step…" at bounding box center [841, 322] width 338 height 357
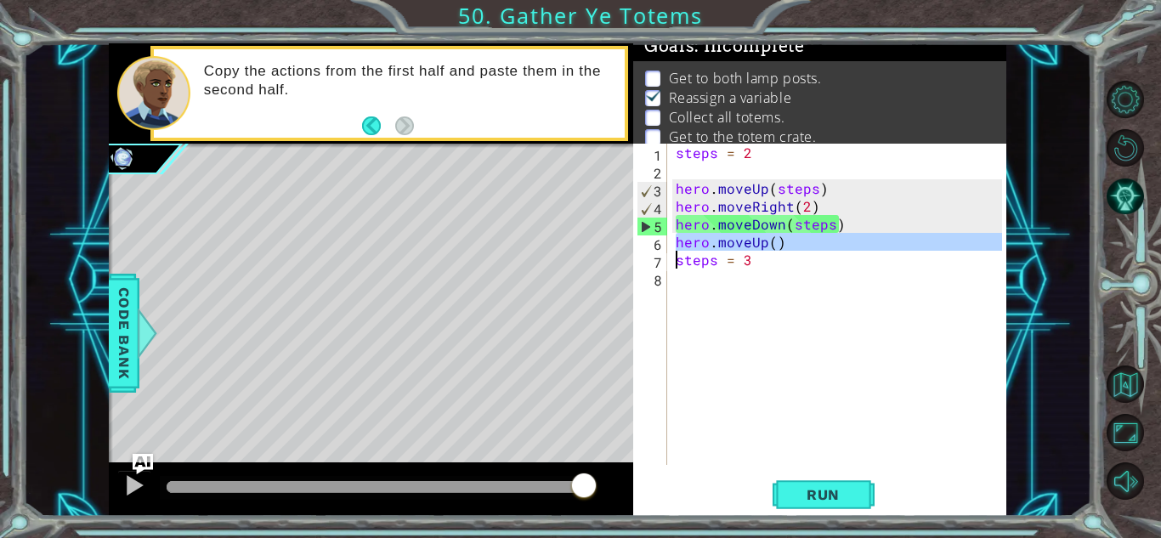
type textarea "steps = 3"
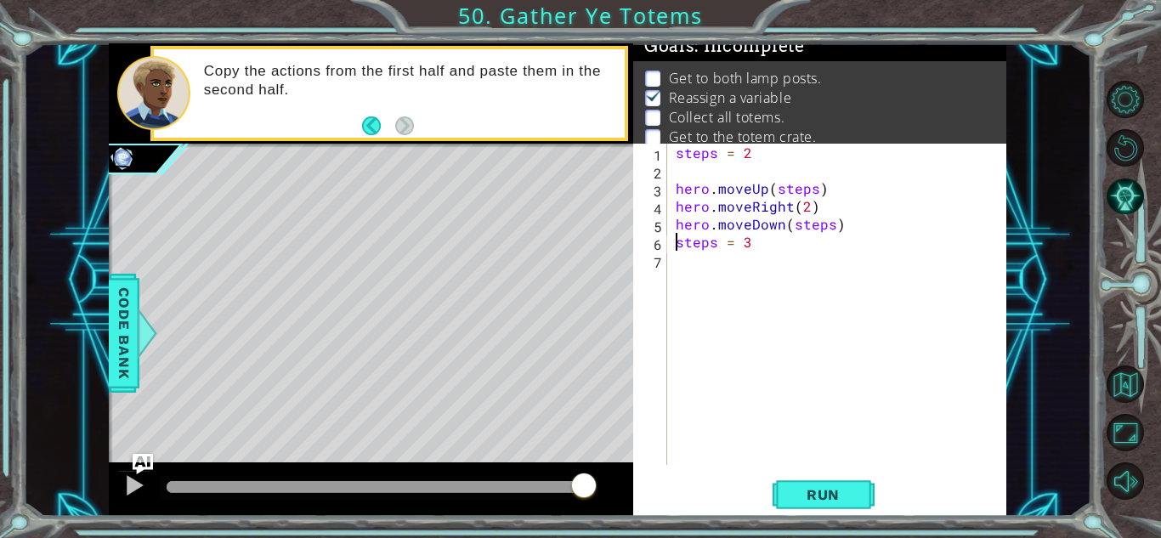
scroll to position [0, 3]
click at [747, 273] on div "steps = 2 hero . moveUp ( steps ) hero . moveRight ( 2 ) hero . moveDown ( step…" at bounding box center [841, 322] width 338 height 357
paste textarea "hero.moveUp()"
click at [774, 284] on div "steps = 2 hero . moveUp ( steps ) hero . moveRight ( 2 ) hero . moveDown ( step…" at bounding box center [841, 322] width 338 height 357
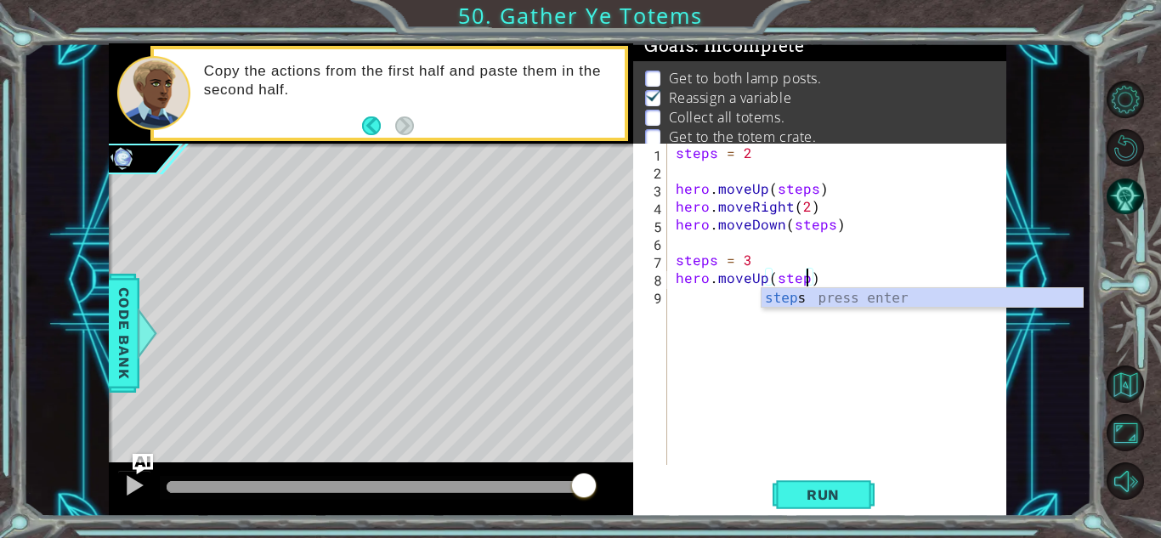
scroll to position [0, 8]
type textarea "hero.moveUp(steps)"
click at [836, 487] on span "Run" at bounding box center [823, 494] width 67 height 17
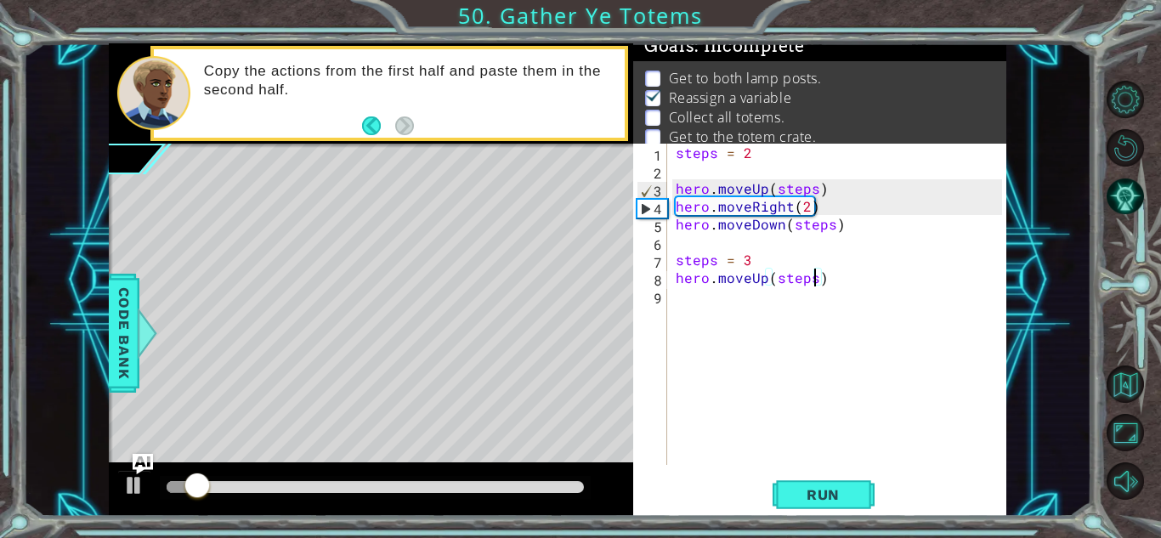
click at [741, 312] on div "steps = 2 hero . moveUp ( steps ) hero . moveRight ( 2 ) hero . moveDown ( step…" at bounding box center [841, 322] width 338 height 357
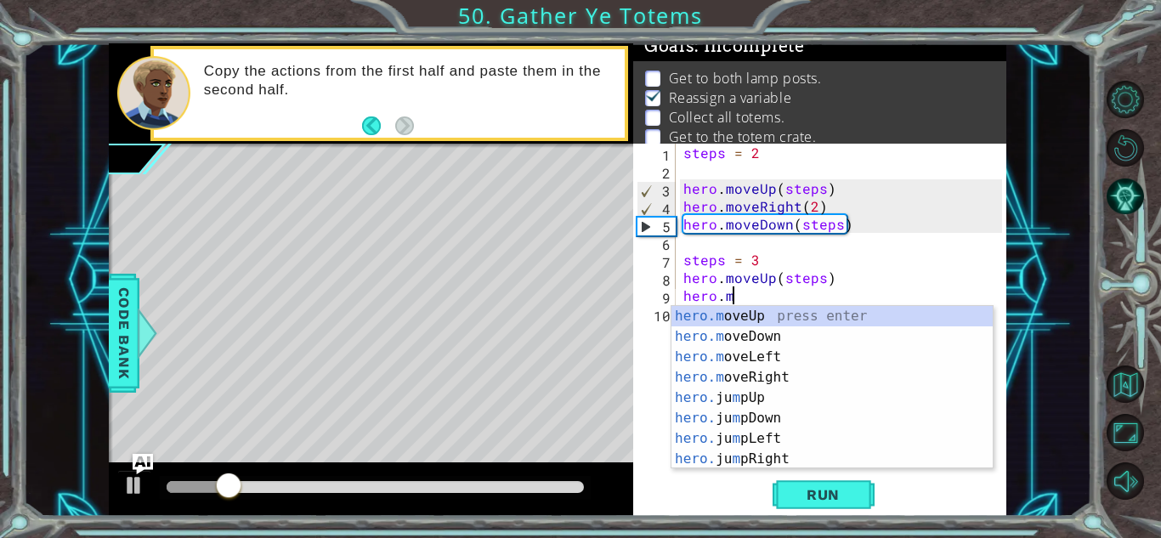
scroll to position [0, 3]
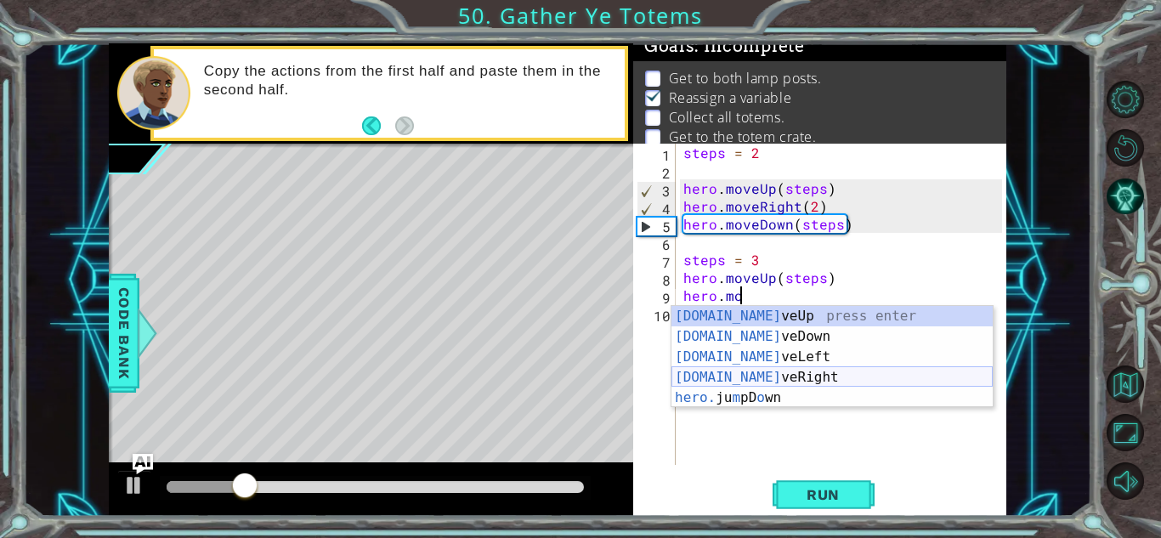
click at [759, 375] on div "[DOMAIN_NAME] veUp press enter [DOMAIN_NAME] veDown press enter [DOMAIN_NAME] v…" at bounding box center [832, 377] width 321 height 143
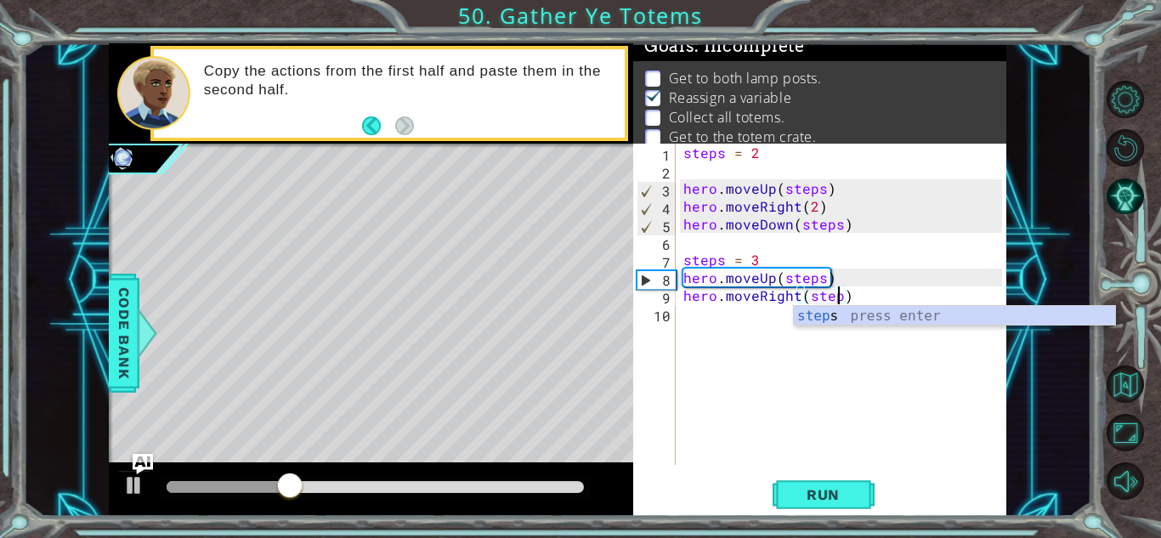
scroll to position [0, 9]
type textarea "hero.moveRight(steps)"
click at [844, 306] on div "steps press enter" at bounding box center [954, 336] width 321 height 61
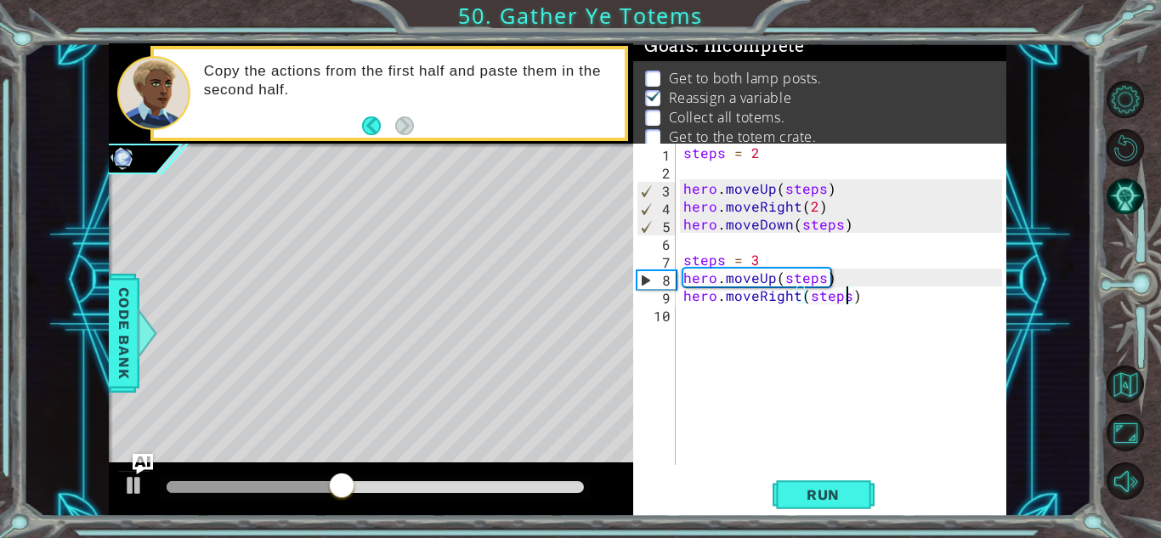
click at [842, 313] on div "steps = 2 hero . moveUp ( steps ) hero . moveRight ( 2 ) hero . moveDown ( step…" at bounding box center [845, 322] width 331 height 357
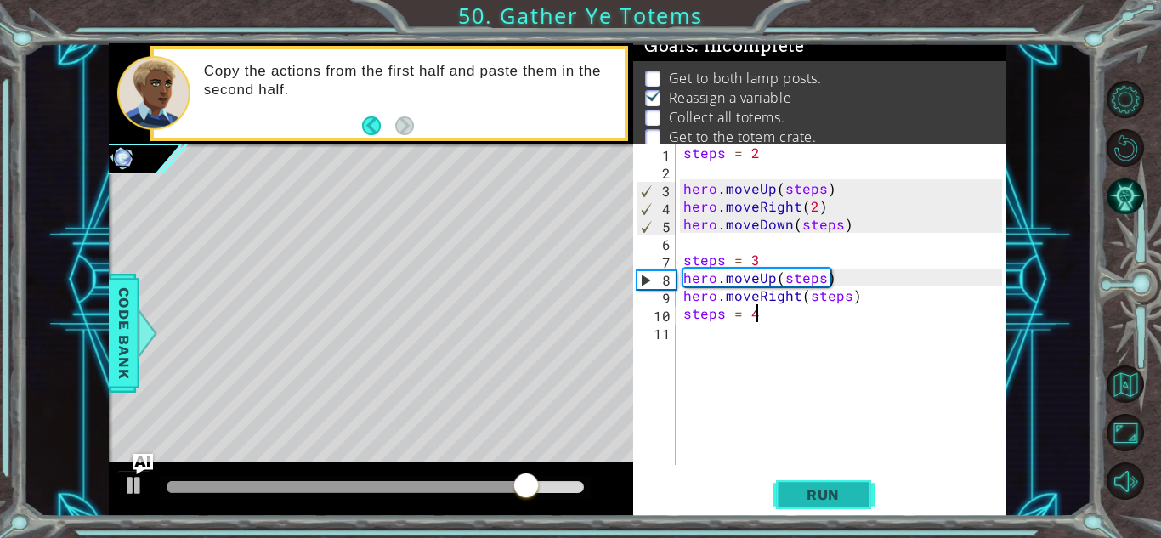
type textarea "steps = 4"
click at [819, 482] on button "Run" at bounding box center [824, 494] width 102 height 37
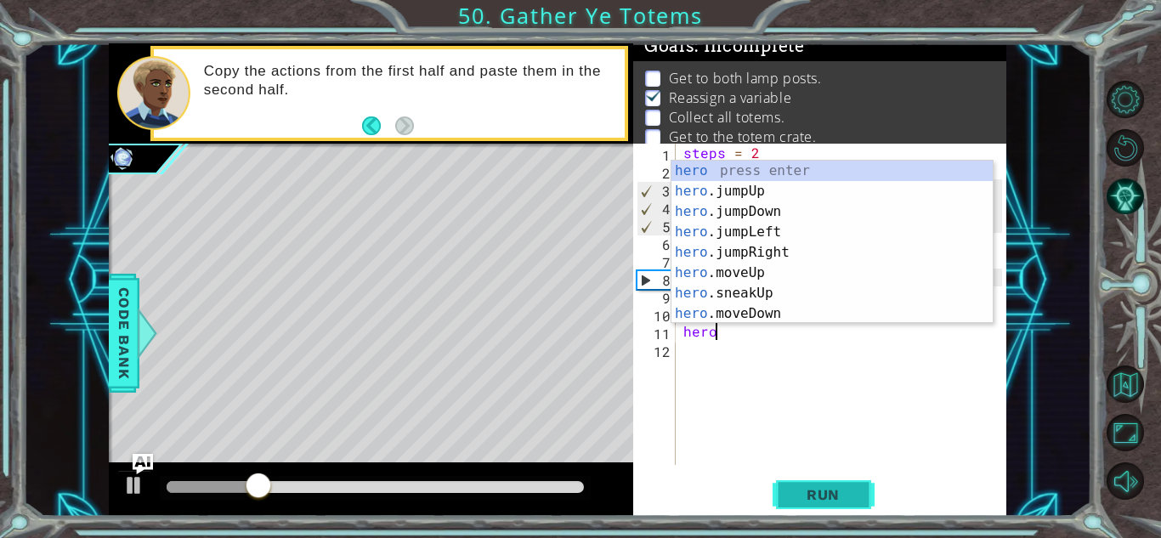
scroll to position [0, 1]
click at [806, 318] on div "hero press enter hero .jumpUp press enter hero .jumpDown press enter hero .jump…" at bounding box center [832, 263] width 321 height 204
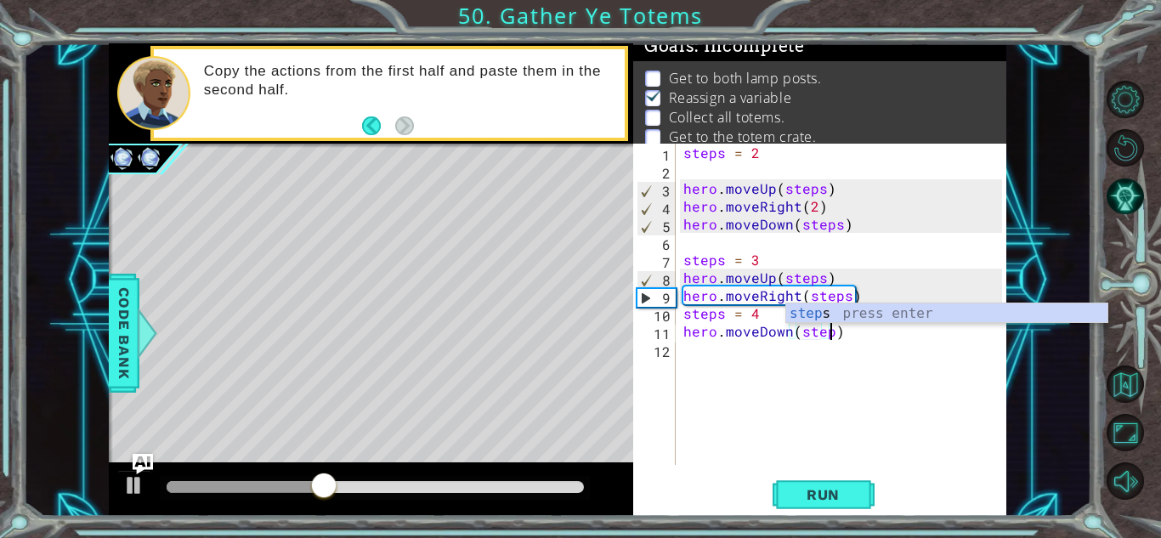
type textarea "hero.moveDown(steps)"
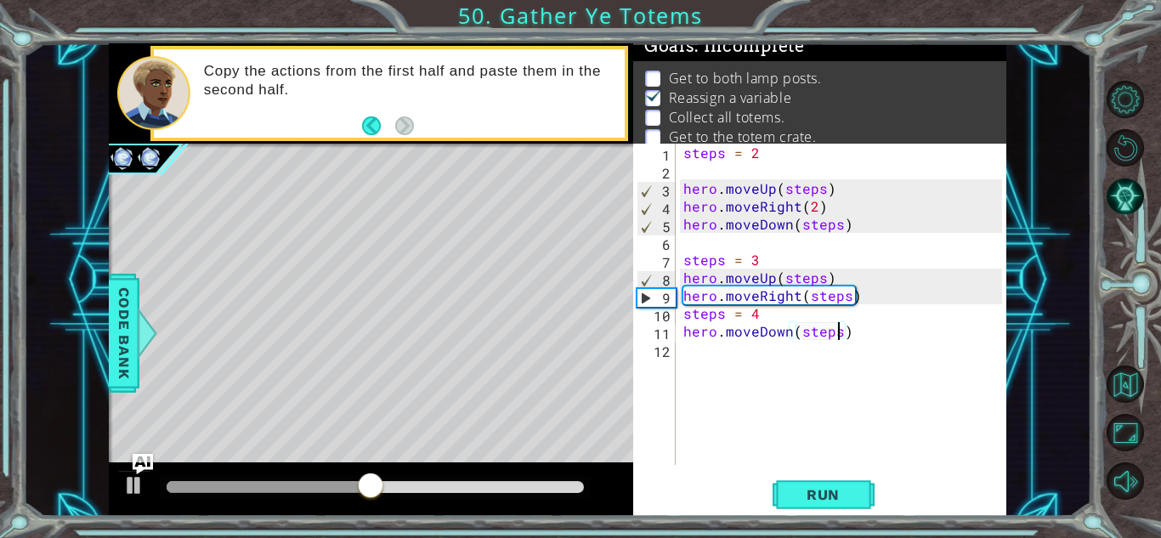
click at [819, 351] on div "steps = 2 hero . moveUp ( steps ) hero . moveRight ( 2 ) hero . moveDown ( step…" at bounding box center [845, 322] width 331 height 357
click at [813, 496] on span "Run" at bounding box center [823, 494] width 67 height 17
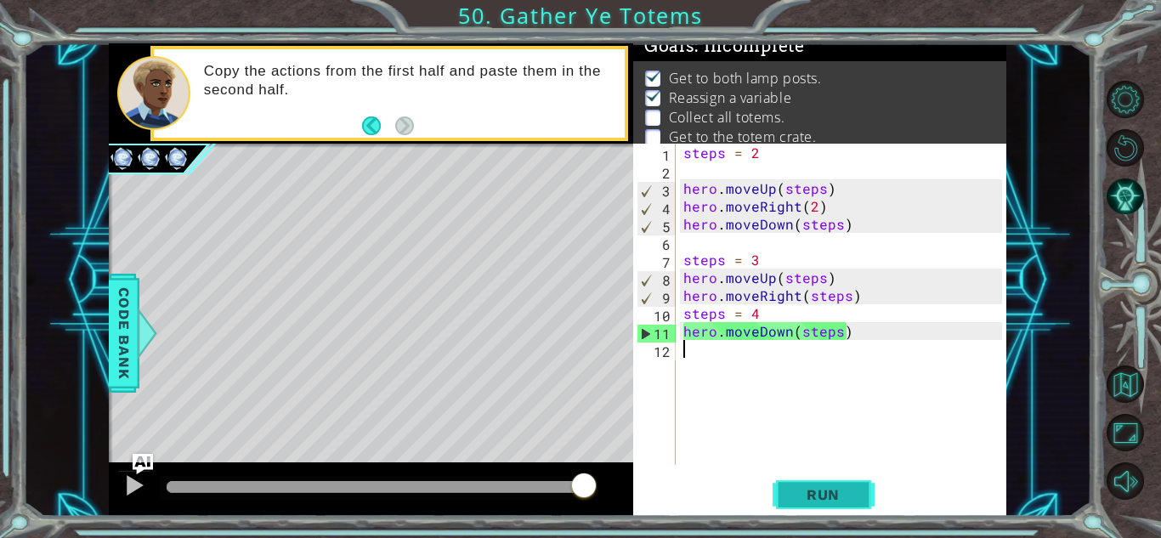
click at [813, 494] on span "Run" at bounding box center [823, 494] width 67 height 17
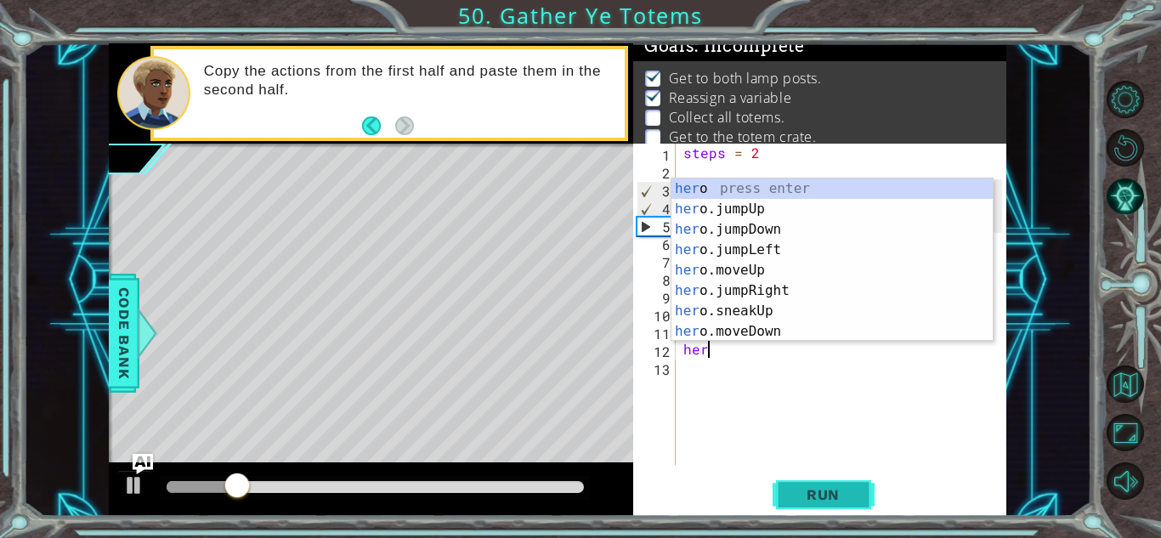
scroll to position [0, 1]
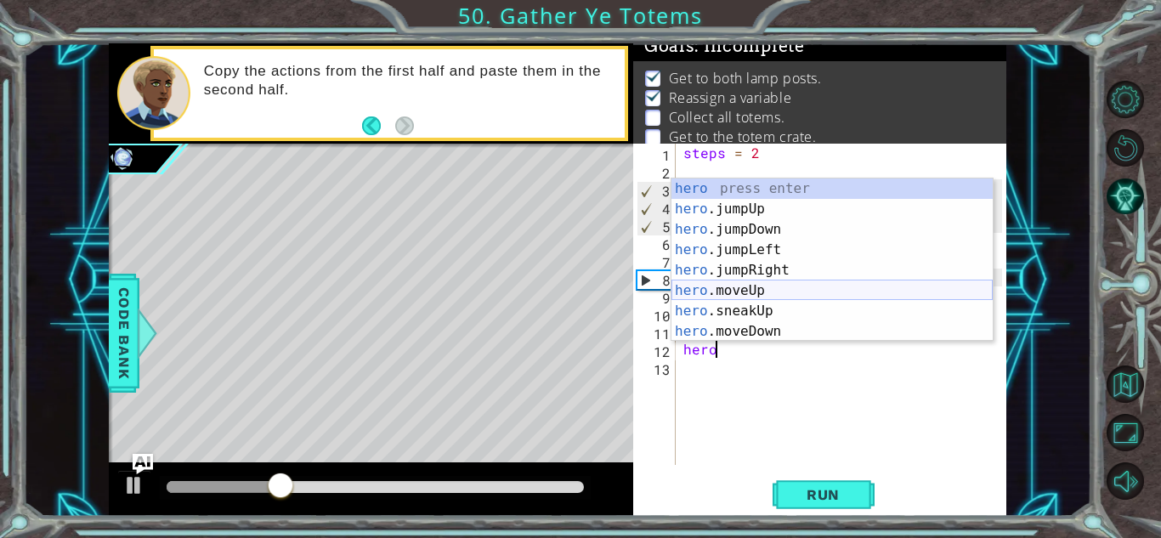
click at [795, 291] on div "hero press enter hero .jumpUp press enter hero .jumpDown press enter hero .jump…" at bounding box center [832, 281] width 321 height 204
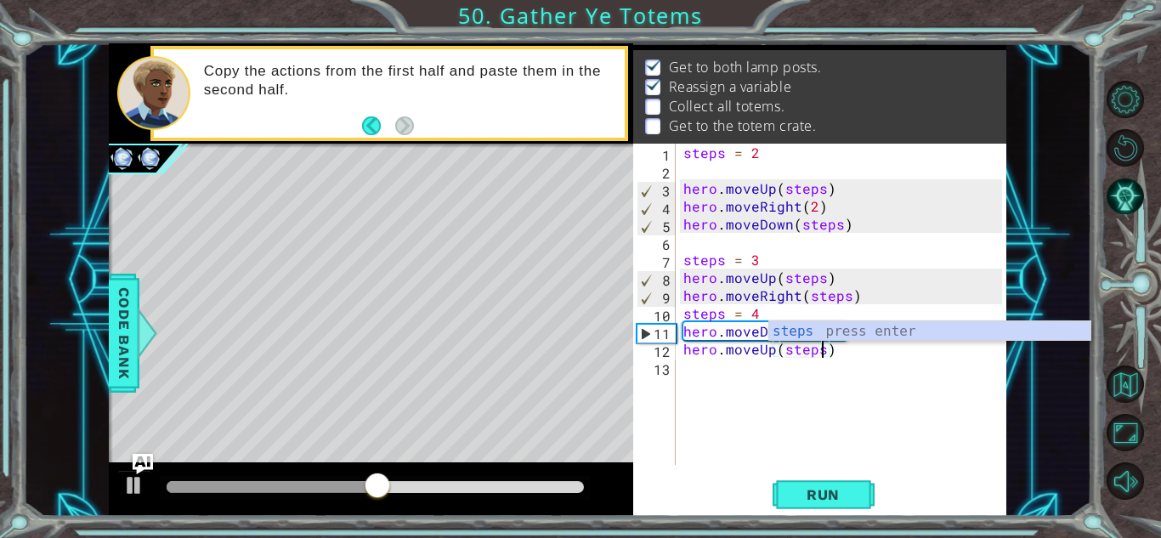
scroll to position [0, 0]
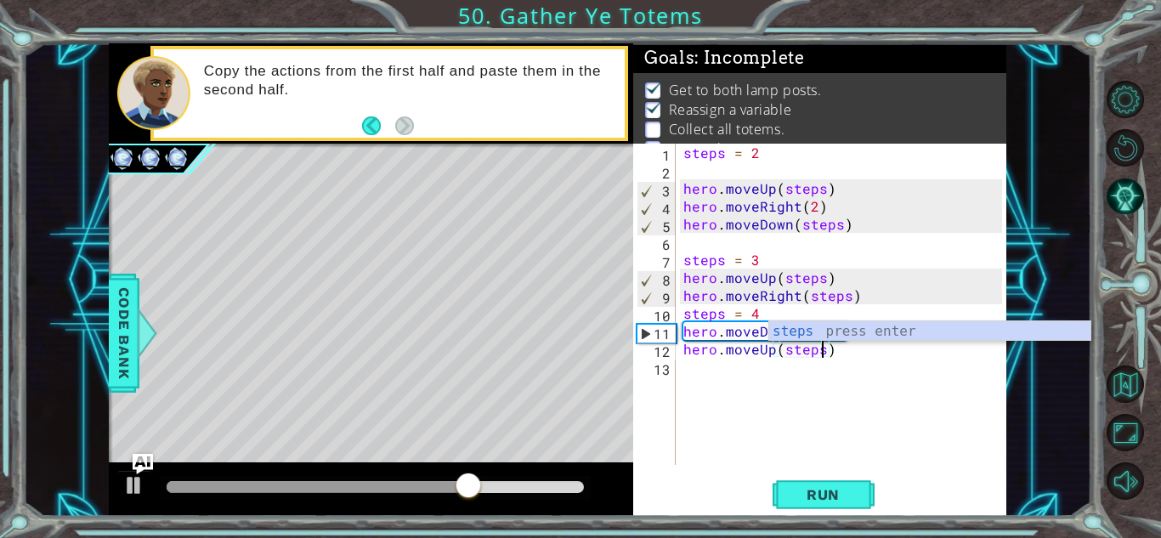
click at [748, 352] on div "steps = 2 hero . moveUp ( steps ) hero . moveRight ( 2 ) hero . moveDown ( step…" at bounding box center [845, 322] width 331 height 357
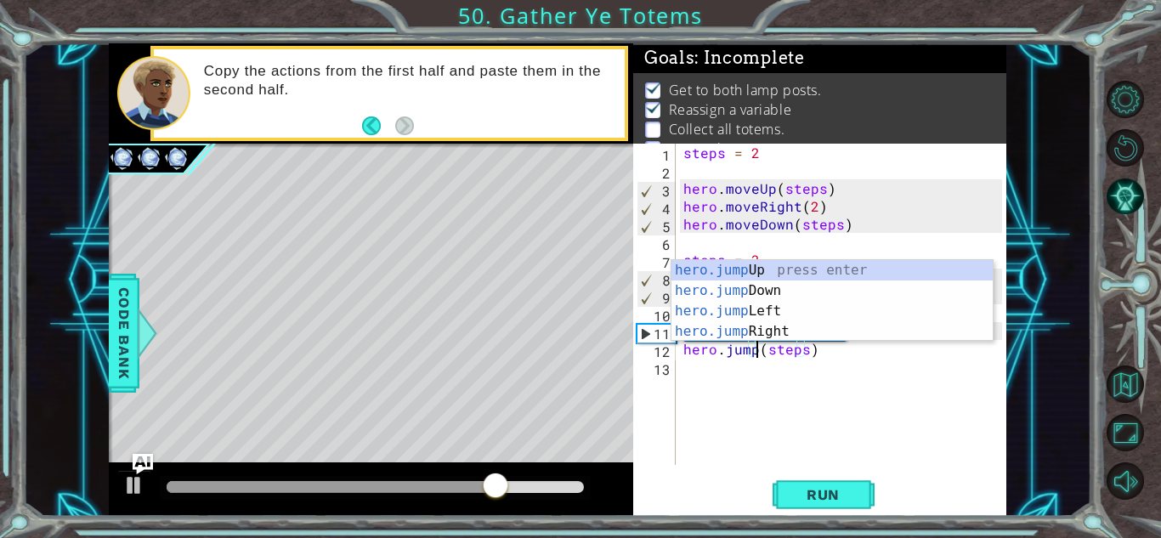
scroll to position [0, 4]
click at [812, 267] on div "hero.jump Up press enter hero.jump Down press enter hero.jump Left press enter …" at bounding box center [832, 321] width 321 height 122
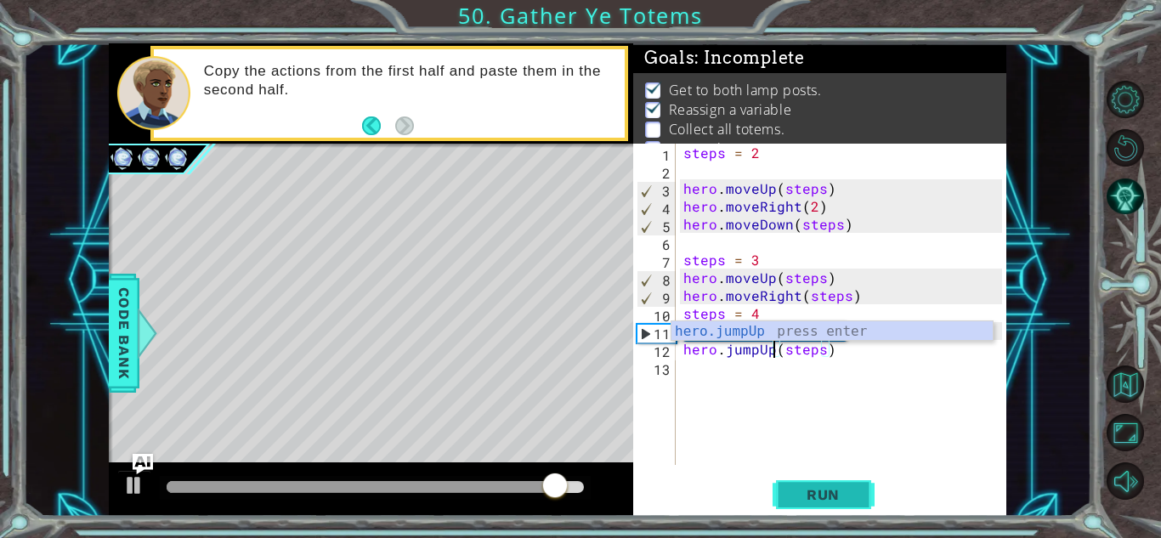
click at [830, 486] on span "Run" at bounding box center [823, 494] width 67 height 17
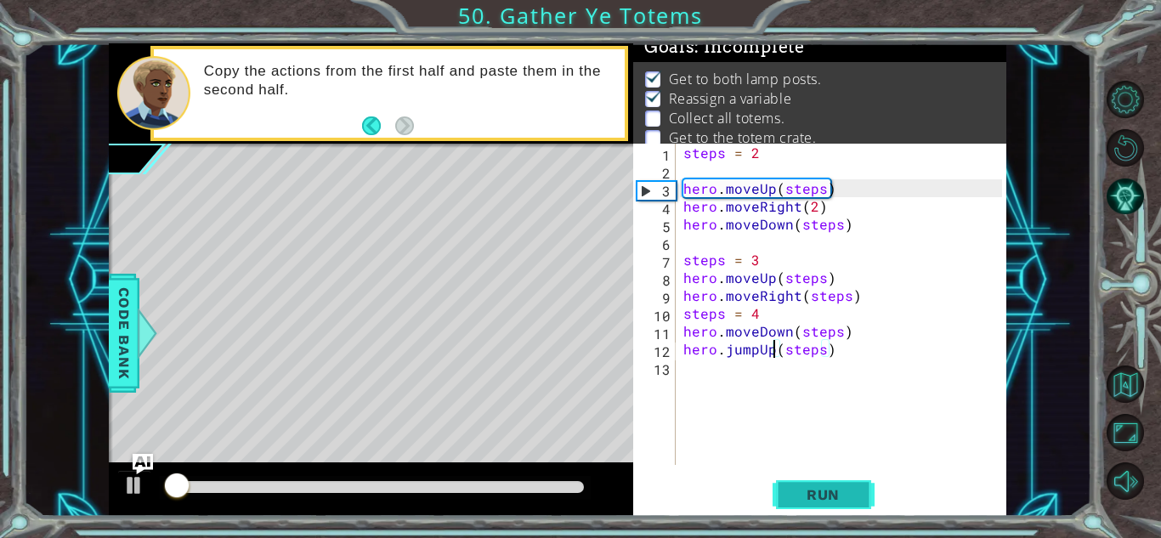
scroll to position [12, 0]
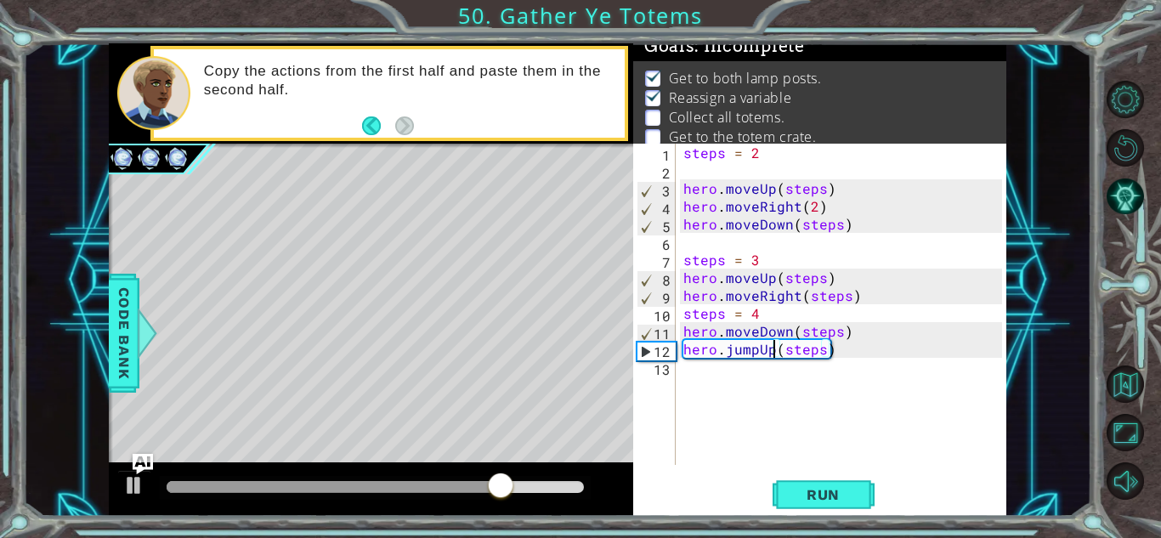
click at [779, 299] on div "steps = 2 hero . moveUp ( steps ) hero . moveRight ( 2 ) hero . moveDown ( step…" at bounding box center [845, 322] width 331 height 357
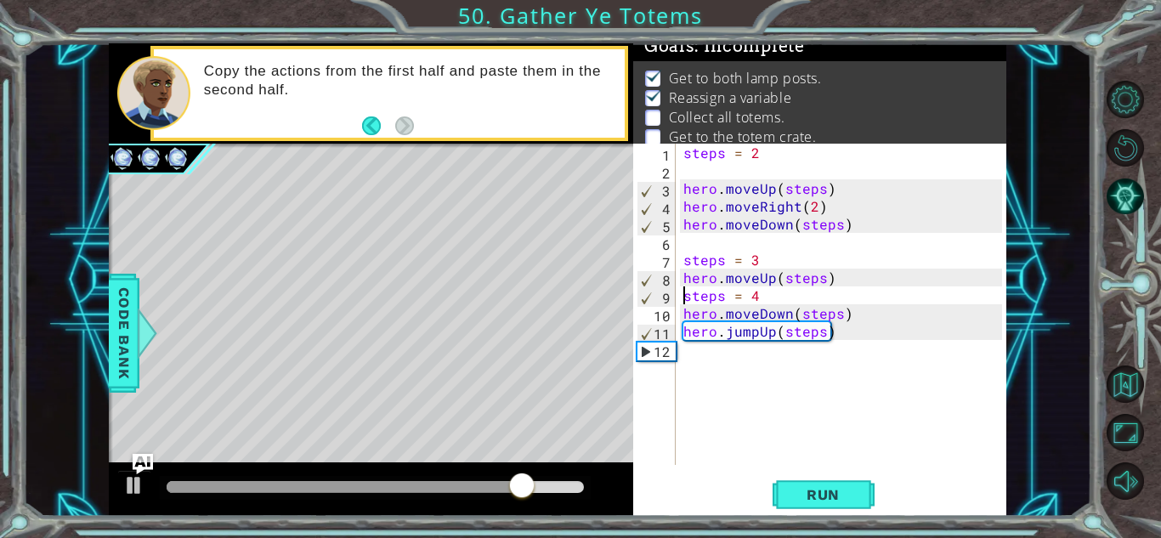
scroll to position [0, 3]
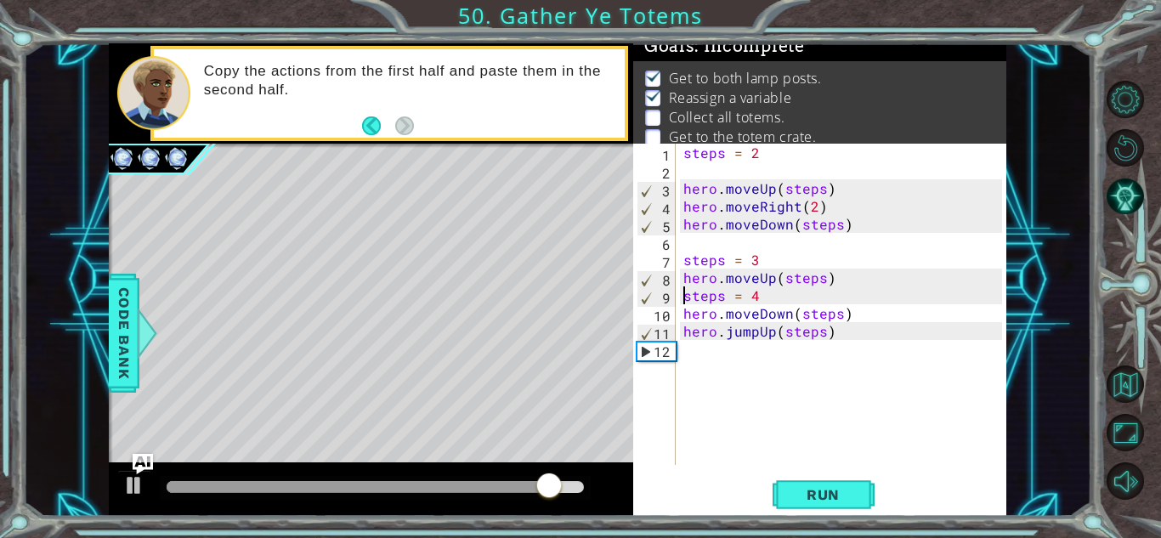
click at [858, 337] on div "steps = 2 hero . moveUp ( steps ) hero . moveRight ( 2 ) hero . moveDown ( step…" at bounding box center [845, 322] width 331 height 357
type textarea "hero.jumpUp(steps)"
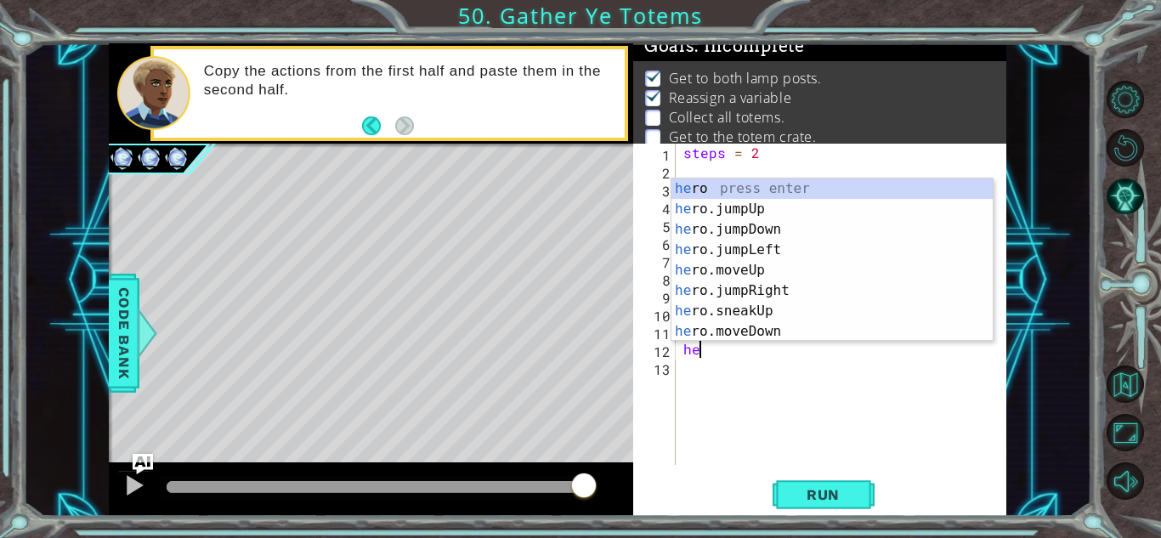
type textarea "hero"
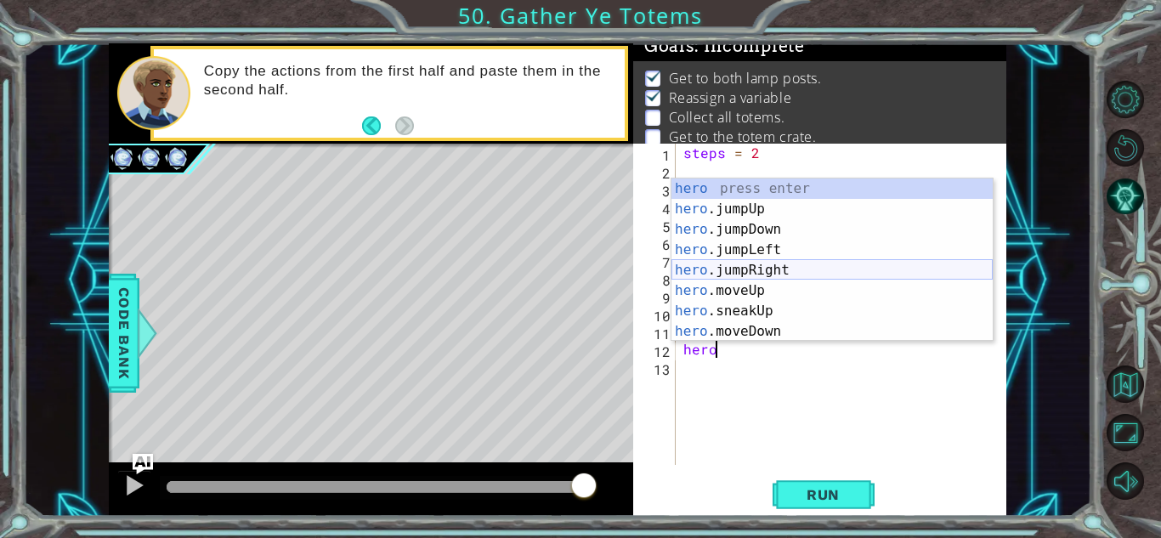
click at [888, 272] on div "hero press enter hero .jumpUp press enter hero .jumpDown press enter hero .jump…" at bounding box center [832, 281] width 321 height 204
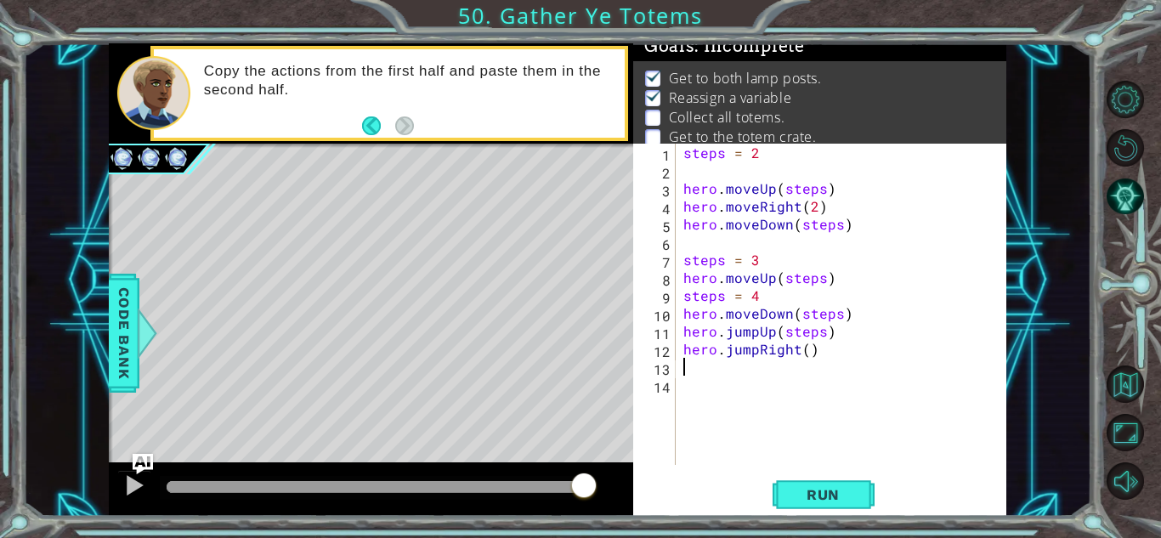
click at [808, 354] on div "steps = 2 hero . moveUp ( steps ) hero . moveRight ( 2 ) hero . moveDown ( step…" at bounding box center [845, 322] width 331 height 357
type textarea "hero.jumpRight(2)"
click at [807, 380] on div "steps = 2 hero . moveUp ( steps ) hero . moveRight ( 2 ) hero . moveDown ( step…" at bounding box center [845, 322] width 331 height 357
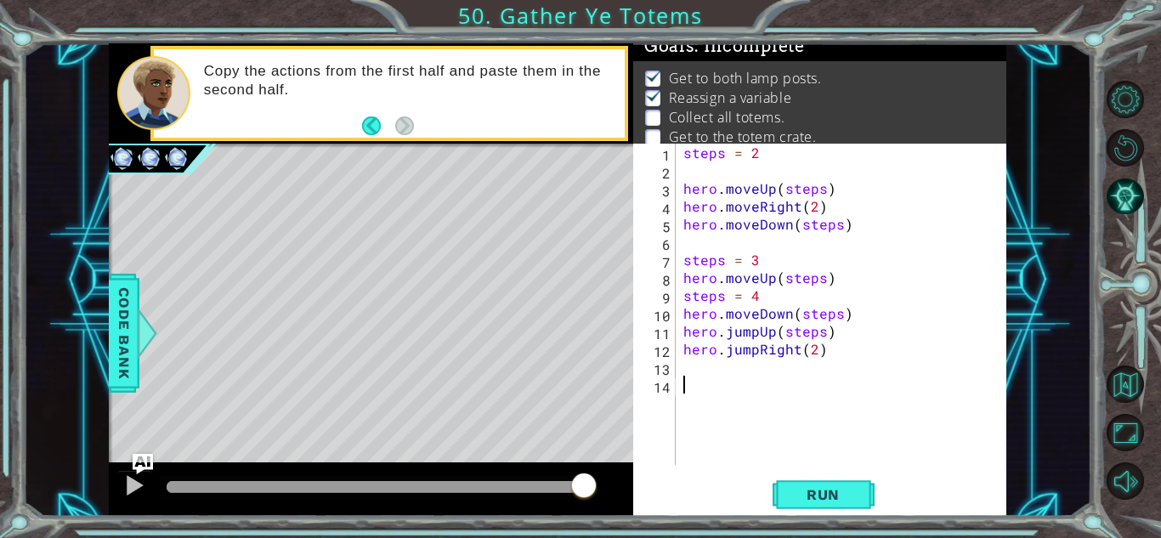
click at [795, 363] on div "steps = 2 hero . moveUp ( steps ) hero . moveRight ( 2 ) hero . moveDown ( step…" at bounding box center [845, 322] width 331 height 357
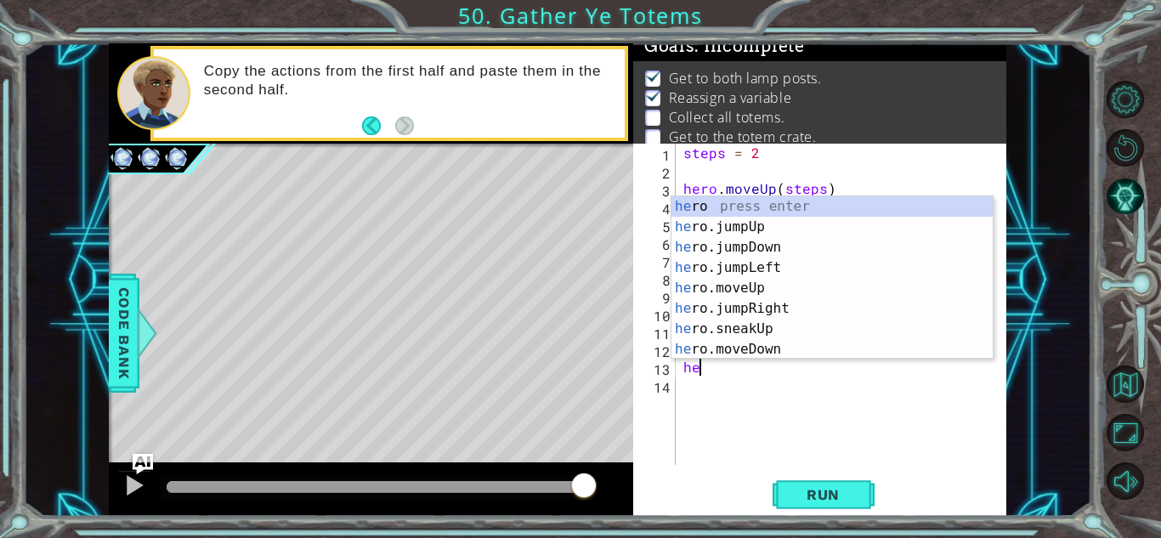
type textarea "hero"
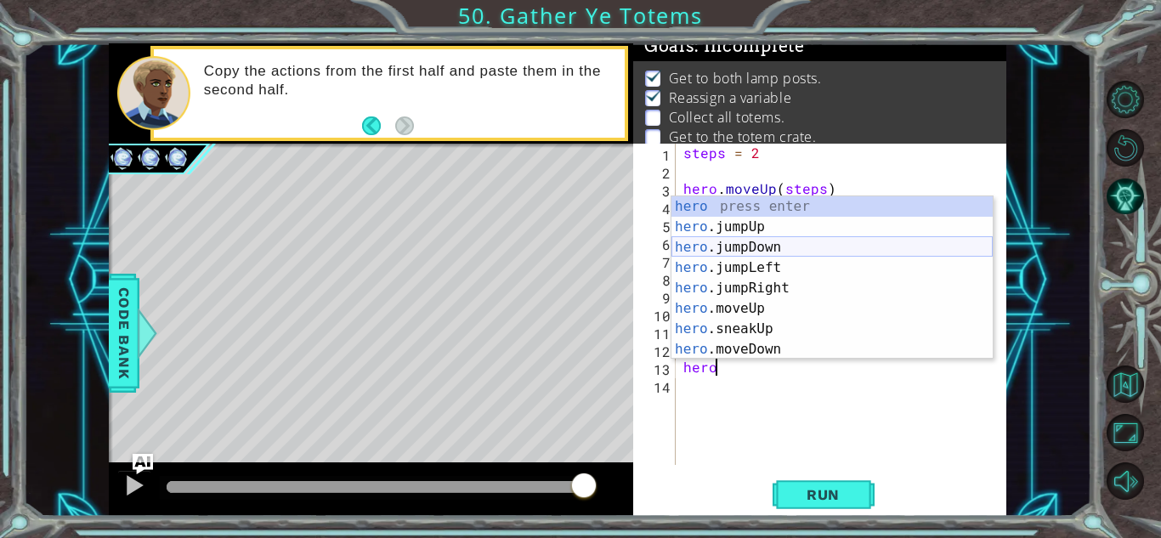
click at [810, 241] on div "hero press enter hero .jumpUp press enter hero .jumpDown press enter hero .jump…" at bounding box center [832, 298] width 321 height 204
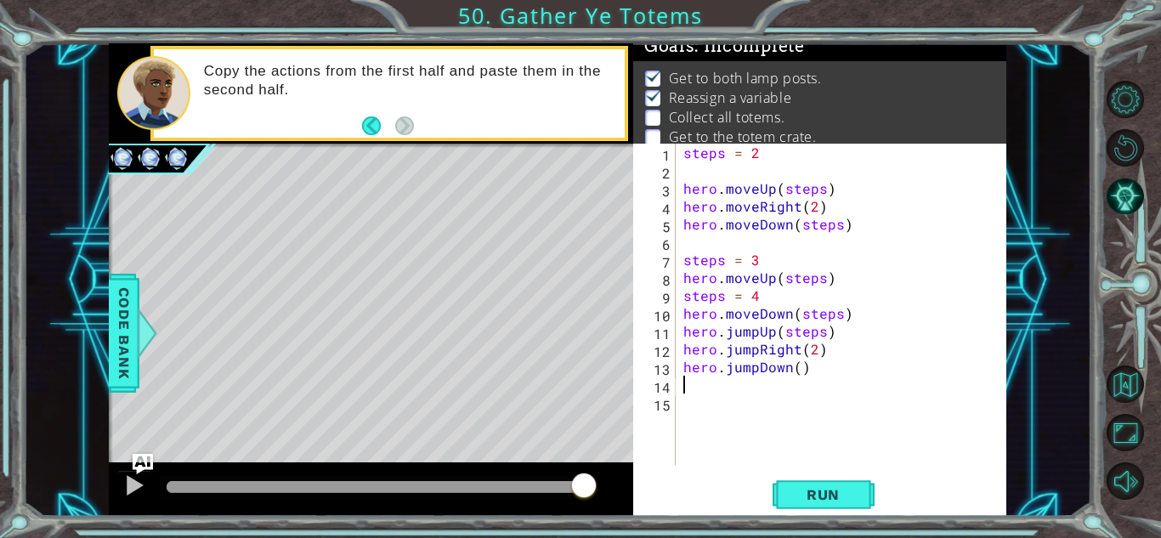
scroll to position [0, 0]
click at [798, 372] on div "steps = 2 hero . moveUp ( steps ) hero . moveRight ( 2 ) hero . moveDown ( step…" at bounding box center [845, 322] width 331 height 357
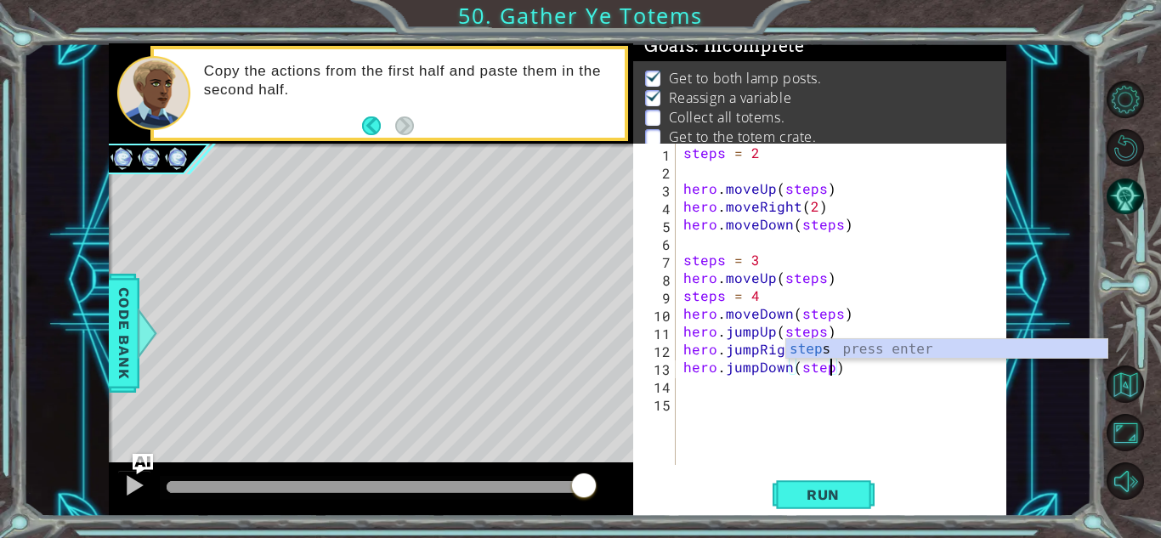
scroll to position [0, 9]
click at [827, 504] on button "Run" at bounding box center [824, 494] width 102 height 37
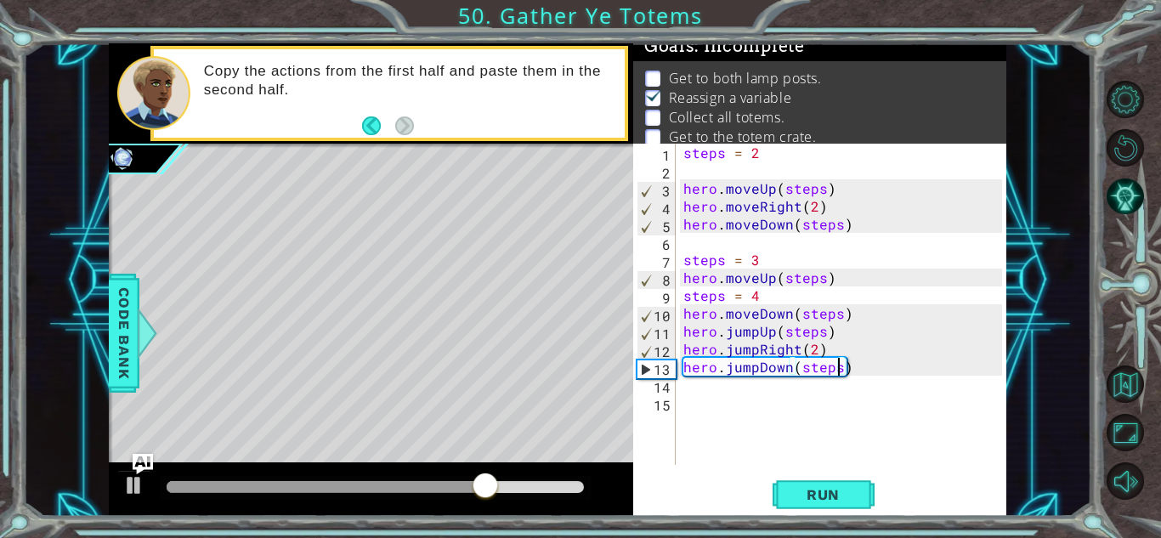
click at [851, 277] on div "steps = 2 hero . moveUp ( steps ) hero . moveRight ( 2 ) hero . moveDown ( step…" at bounding box center [845, 322] width 331 height 357
type textarea "hero.moveUp(steps)"
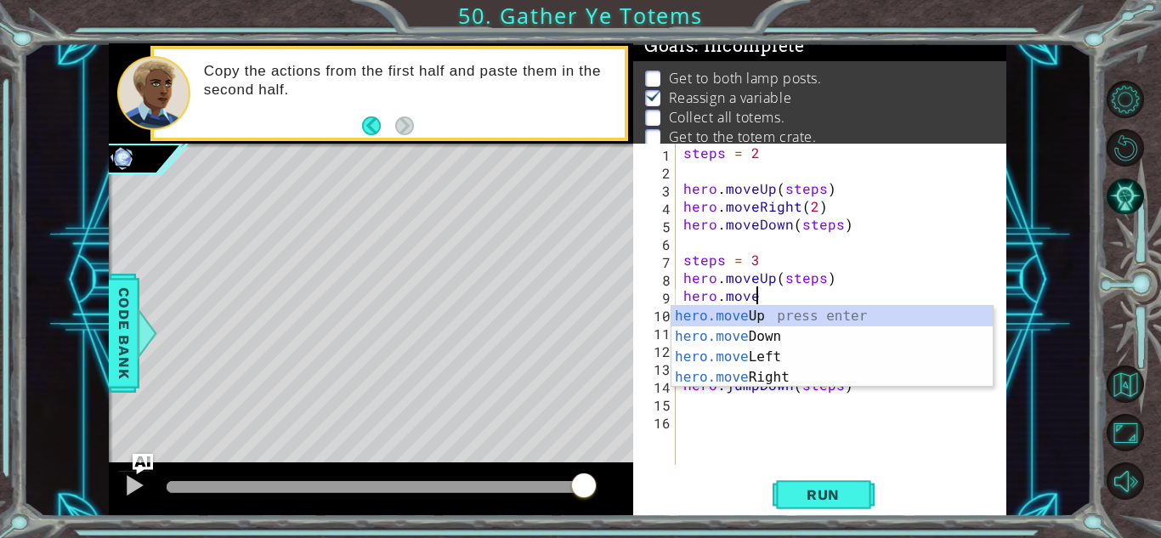
scroll to position [0, 3]
click at [873, 383] on div "hero.move Up press enter hero.move Down press enter hero.move Left press enter …" at bounding box center [832, 367] width 321 height 122
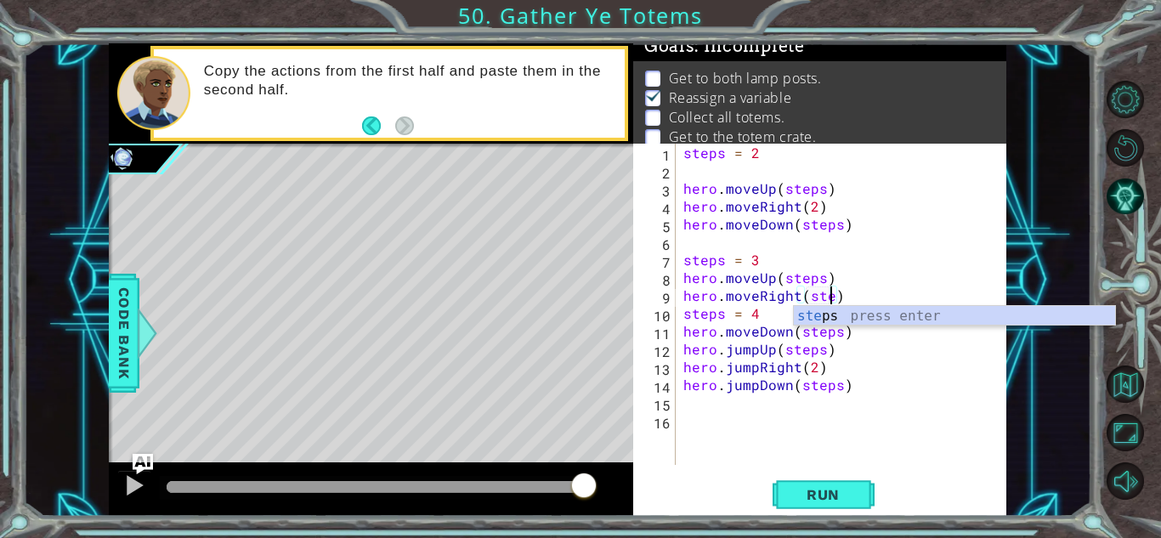
scroll to position [0, 9]
type textarea "hero.moveRight(steps)"
click at [852, 496] on span "Run" at bounding box center [823, 494] width 67 height 17
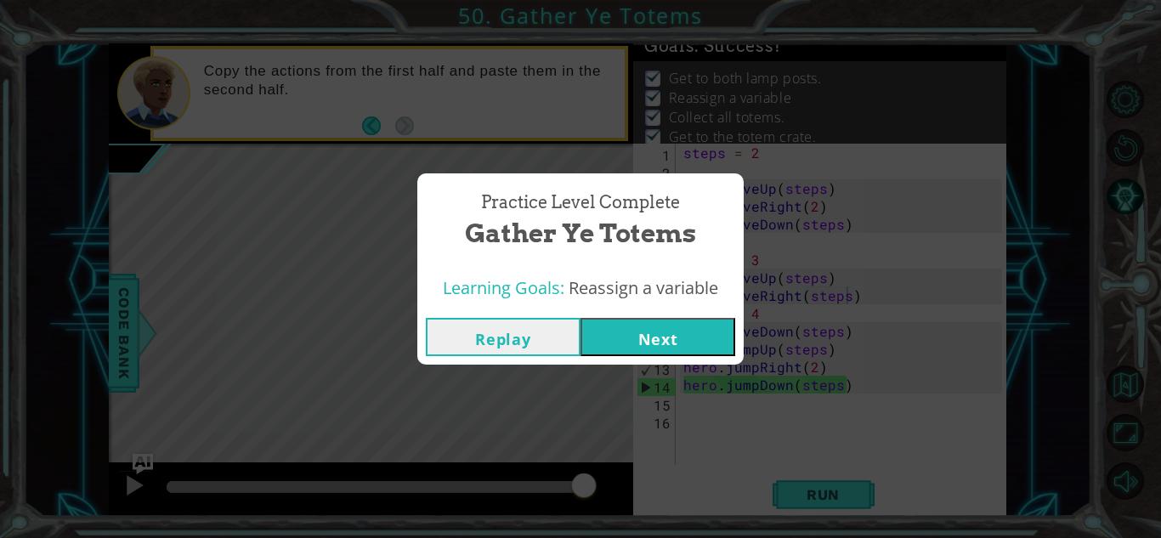
click at [696, 349] on button "Next" at bounding box center [658, 337] width 155 height 38
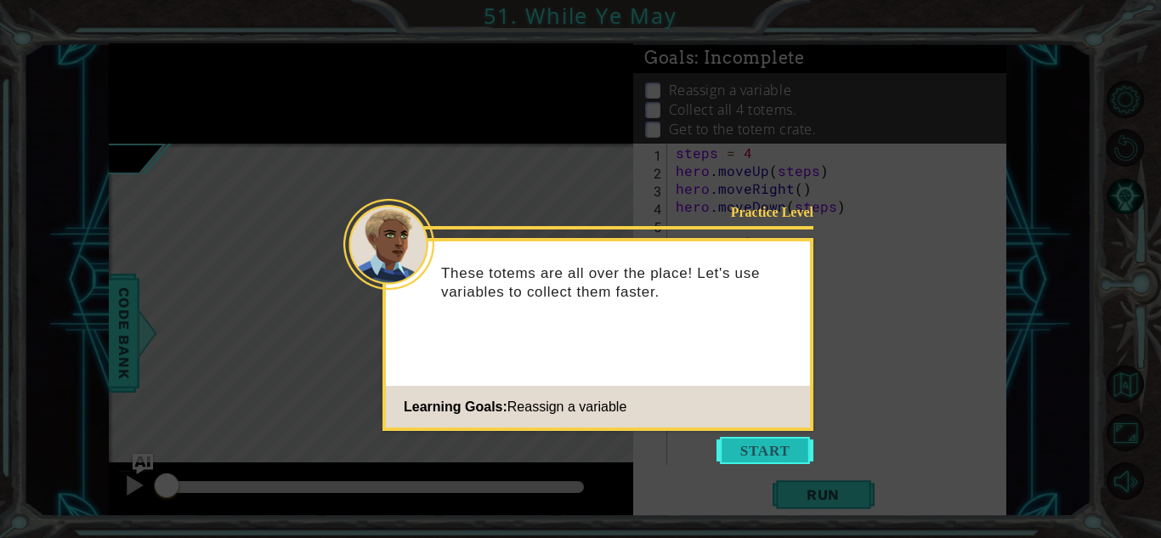
click at [747, 441] on button "Start" at bounding box center [765, 450] width 97 height 27
